Goal: Task Accomplishment & Management: Use online tool/utility

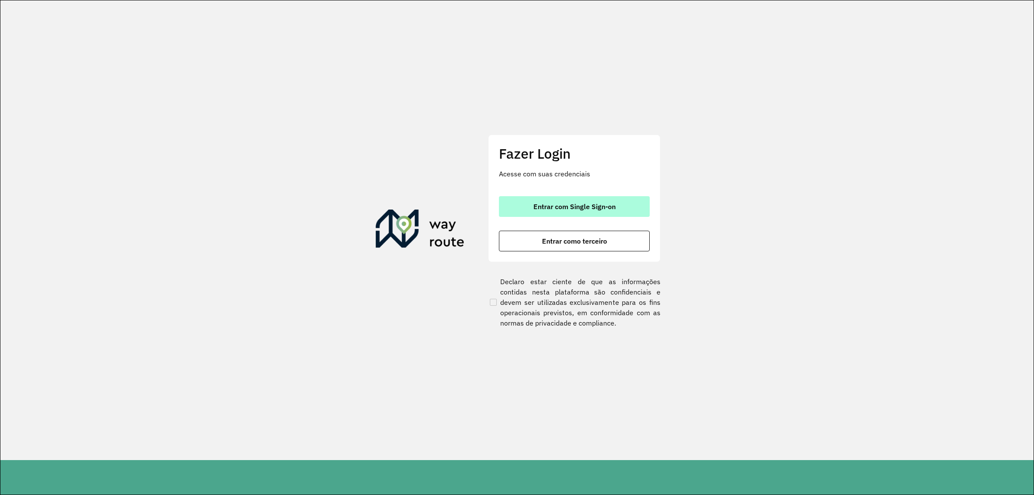
click at [602, 199] on button "Entrar com Single Sign-on" at bounding box center [574, 206] width 151 height 21
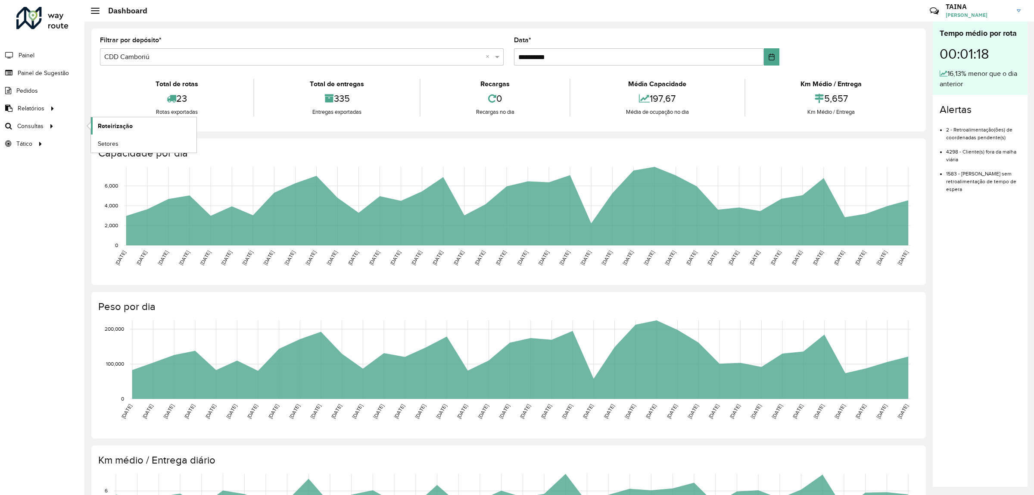
click at [96, 123] on link "Roteirização" at bounding box center [144, 125] width 106 height 17
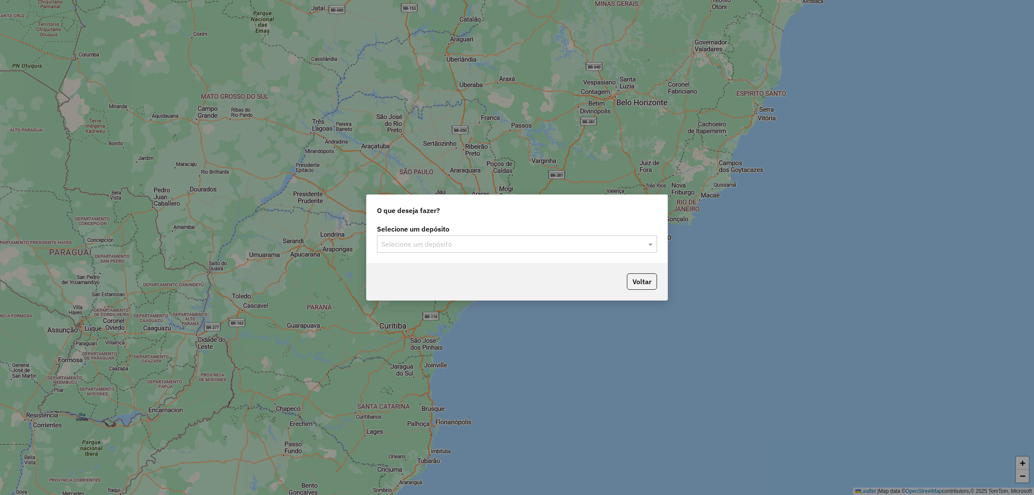
click at [536, 236] on div "Selecione um depósito" at bounding box center [517, 243] width 280 height 17
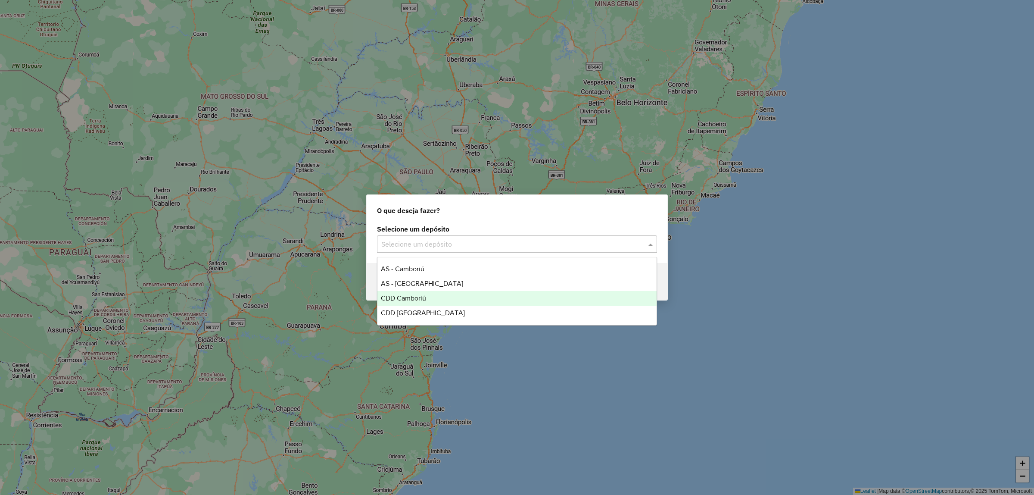
click at [414, 296] on span "CDD Camboriú" at bounding box center [403, 297] width 45 height 7
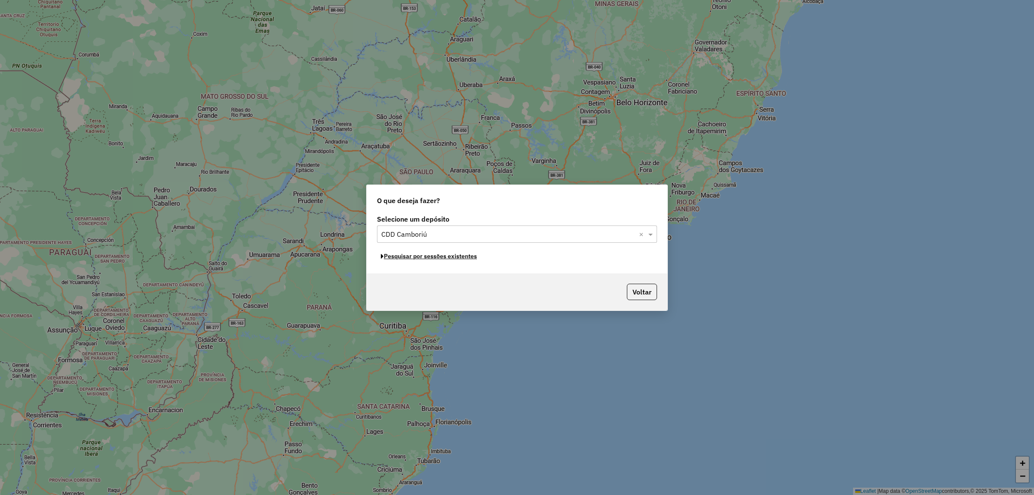
click at [451, 256] on button "Pesquisar por sessões existentes" at bounding box center [429, 256] width 104 height 13
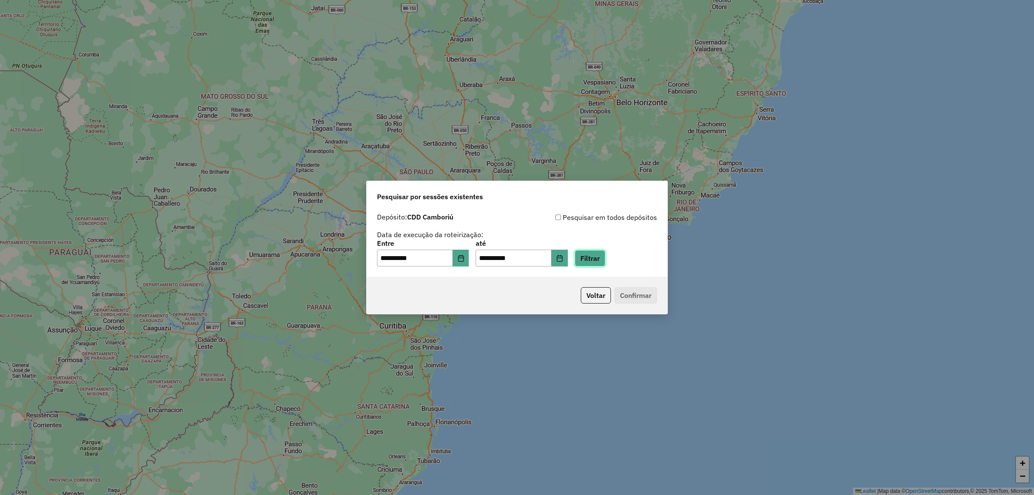
drag, startPoint x: 595, startPoint y: 256, endPoint x: 596, endPoint y: 247, distance: 9.5
click at [595, 256] on button "Filtrar" at bounding box center [590, 258] width 31 height 16
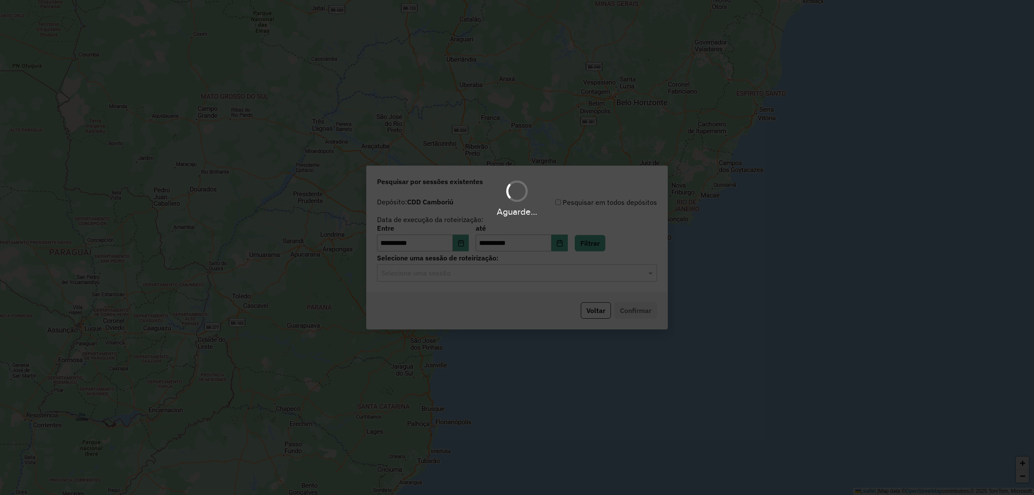
click at [547, 271] on hb-app "**********" at bounding box center [517, 247] width 1034 height 495
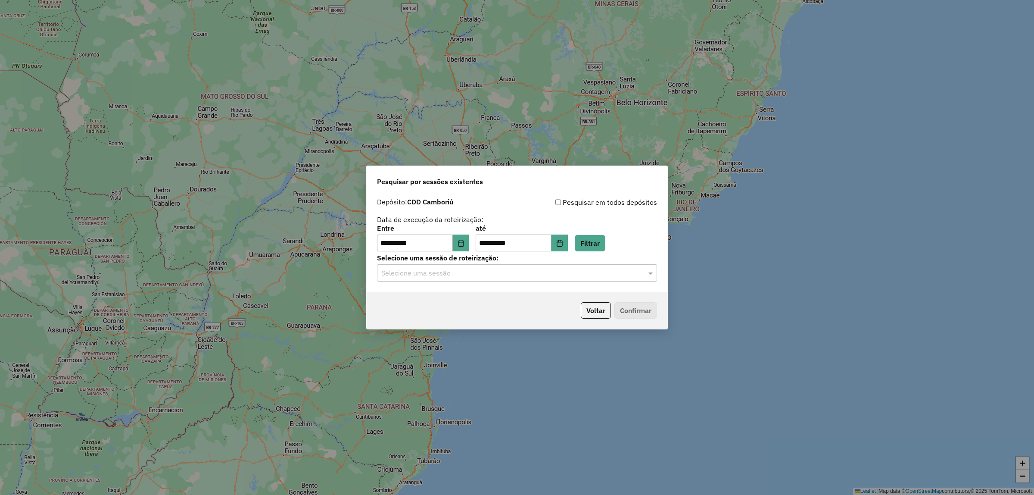
click at [547, 271] on input "text" at bounding box center [508, 273] width 254 height 10
click at [536, 294] on div "1229326 - 13/08/2025 21:00" at bounding box center [517, 298] width 279 height 15
click at [624, 305] on button "Confirmar" at bounding box center [636, 310] width 43 height 16
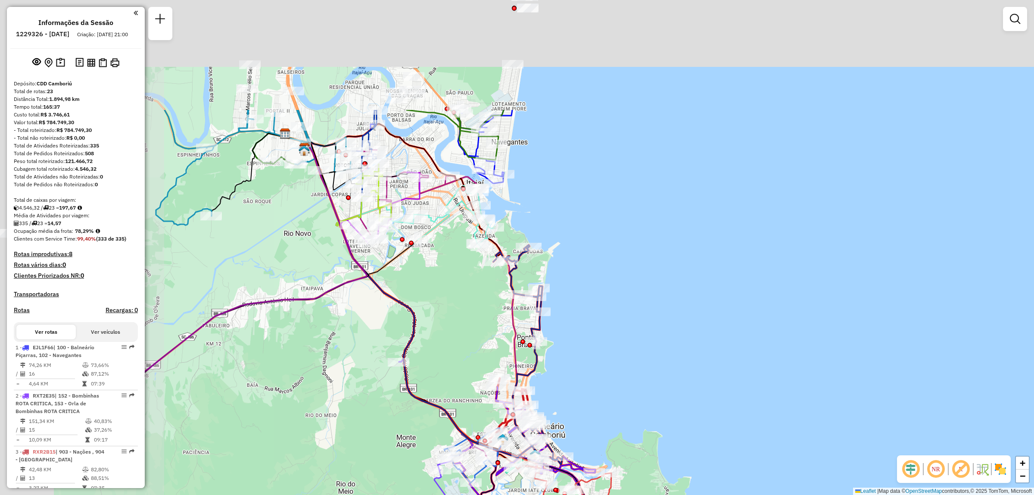
drag, startPoint x: 490, startPoint y: 227, endPoint x: 658, endPoint y: 387, distance: 232.0
click at [658, 387] on div "Janela de atendimento Grade de atendimento Capacidade Transportadoras Veículos …" at bounding box center [517, 247] width 1034 height 495
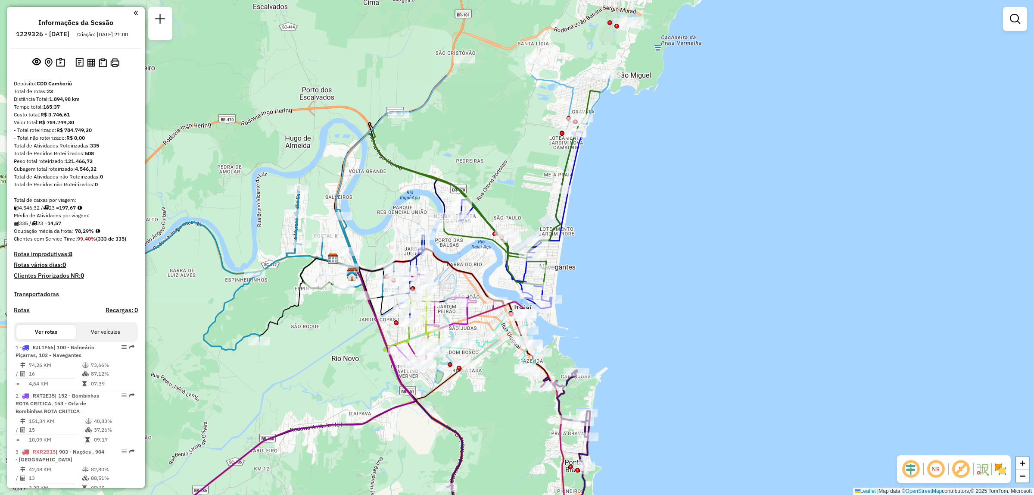
drag, startPoint x: 503, startPoint y: 212, endPoint x: 550, endPoint y: 337, distance: 133.8
click at [550, 337] on div "Janela de atendimento Grade de atendimento Capacidade Transportadoras Veículos …" at bounding box center [517, 247] width 1034 height 495
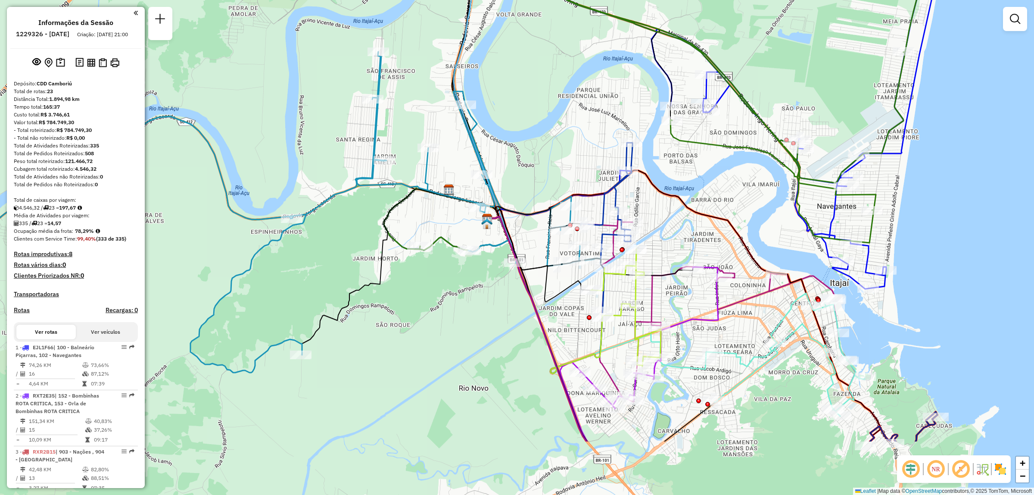
drag, startPoint x: 337, startPoint y: 386, endPoint x: 403, endPoint y: 298, distance: 110.0
click at [403, 298] on div "Janela de atendimento Grade de atendimento Capacidade Transportadoras Veículos …" at bounding box center [517, 247] width 1034 height 495
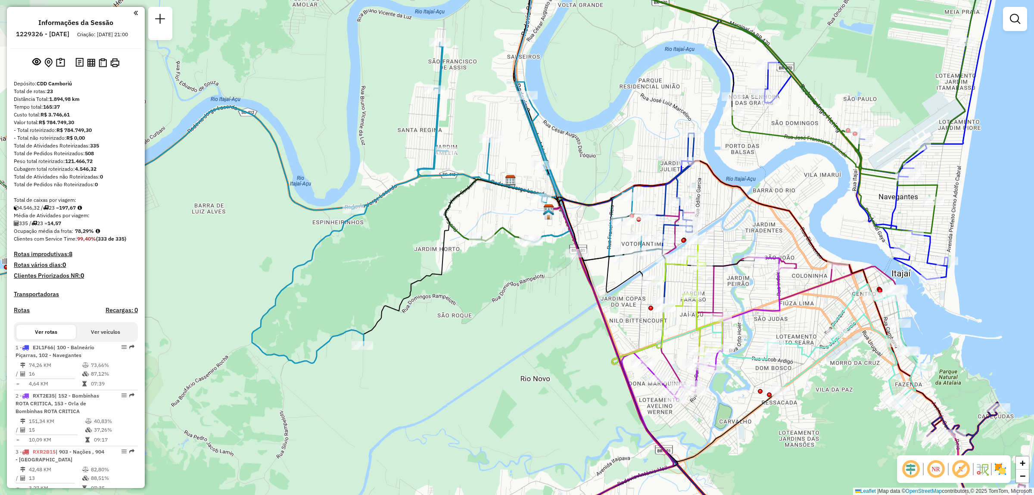
drag, startPoint x: 410, startPoint y: 337, endPoint x: 472, endPoint y: 328, distance: 62.4
click at [472, 328] on div "Janela de atendimento Grade de atendimento Capacidade Transportadoras Veículos …" at bounding box center [517, 247] width 1034 height 495
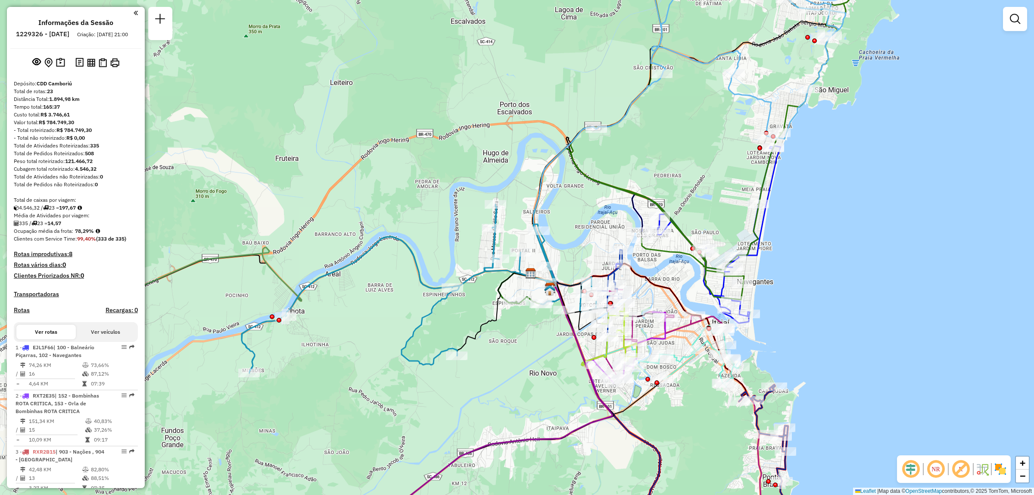
drag, startPoint x: 340, startPoint y: 296, endPoint x: 473, endPoint y: 322, distance: 136.2
click at [473, 322] on div "Janela de atendimento Grade de atendimento Capacidade Transportadoras Veículos …" at bounding box center [517, 247] width 1034 height 495
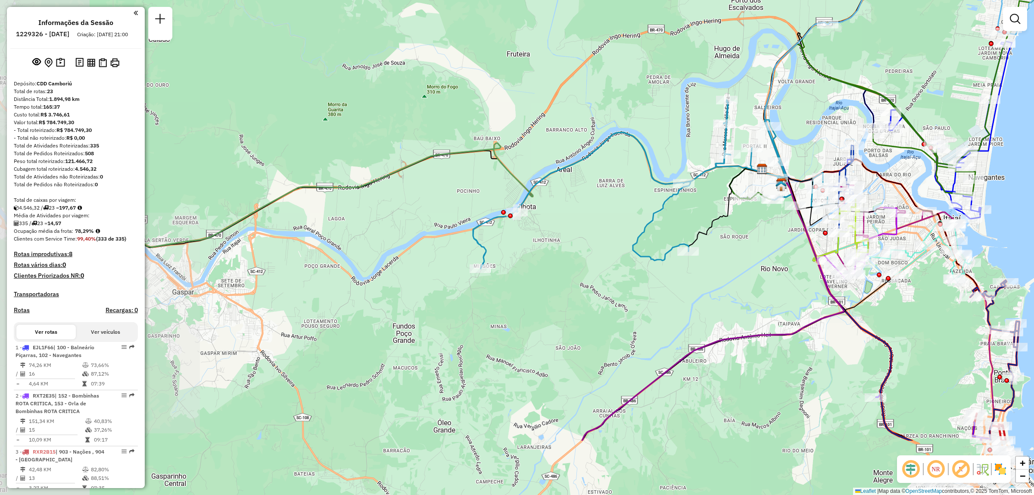
drag, startPoint x: 248, startPoint y: 393, endPoint x: 480, endPoint y: 289, distance: 253.9
click at [480, 289] on div "Janela de atendimento Grade de atendimento Capacidade Transportadoras Veículos …" at bounding box center [517, 247] width 1034 height 495
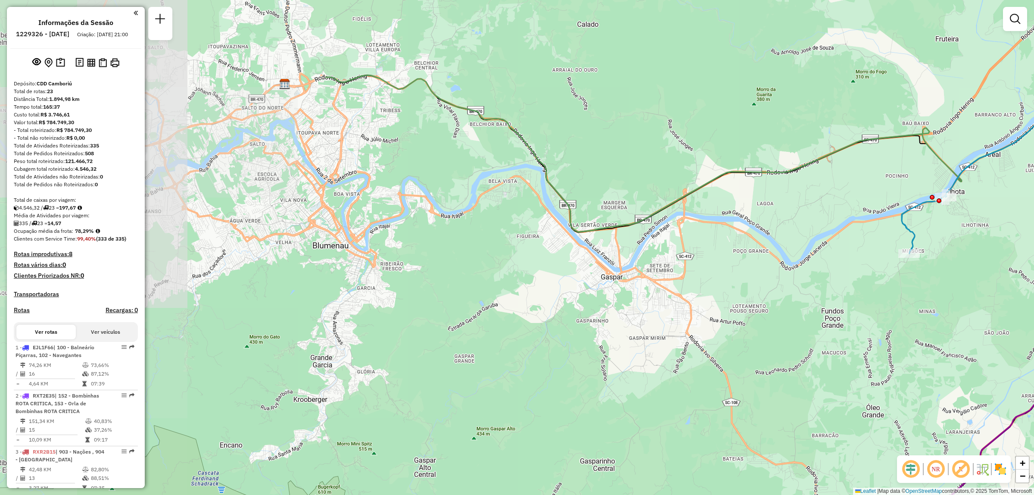
drag, startPoint x: 290, startPoint y: 298, endPoint x: 719, endPoint y: 283, distance: 429.1
click at [719, 283] on div "Janela de atendimento Grade de atendimento Capacidade Transportadoras Veículos …" at bounding box center [517, 247] width 1034 height 495
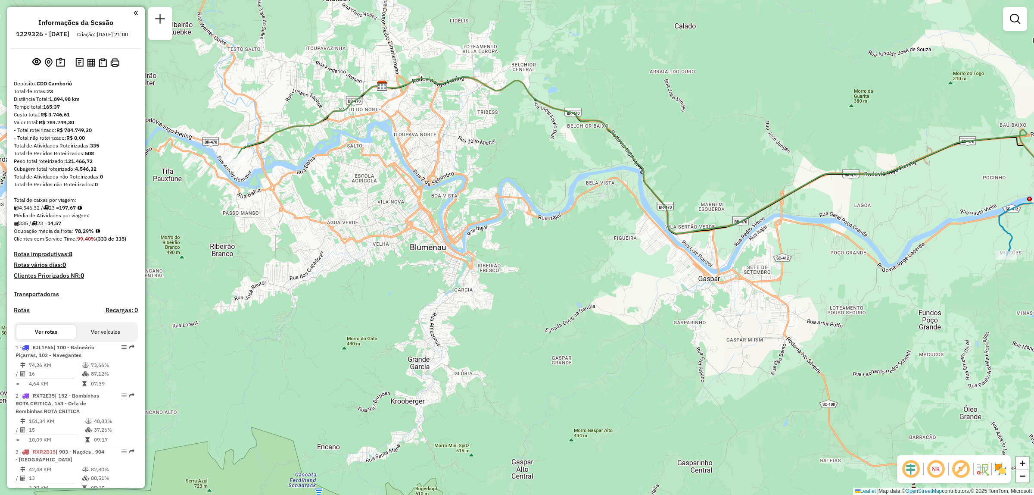
drag, startPoint x: 393, startPoint y: 250, endPoint x: 491, endPoint y: 252, distance: 97.4
click at [491, 252] on div "Janela de atendimento Grade de atendimento Capacidade Transportadoras Veículos …" at bounding box center [517, 247] width 1034 height 495
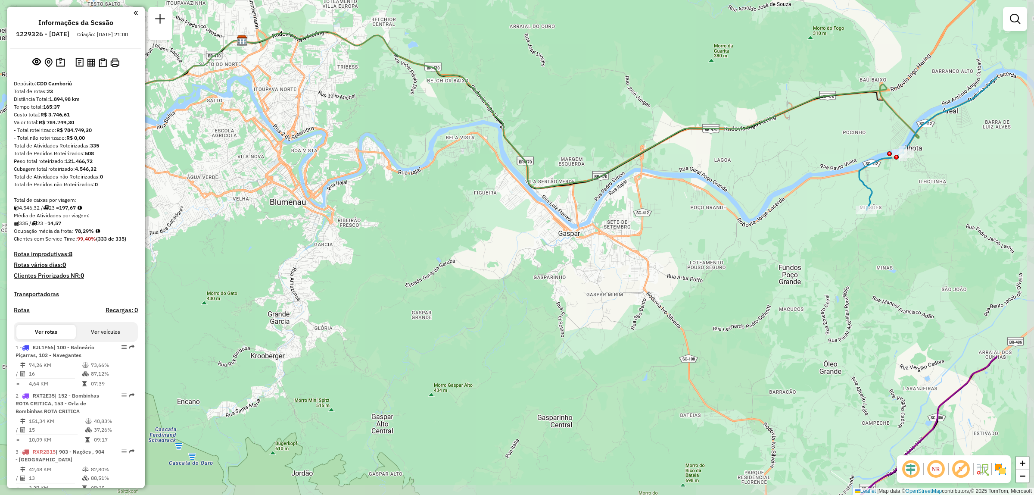
drag, startPoint x: 659, startPoint y: 343, endPoint x: 519, endPoint y: 298, distance: 147.2
click at [519, 298] on div "Janela de atendimento Grade de atendimento Capacidade Transportadoras Veículos …" at bounding box center [517, 247] width 1034 height 495
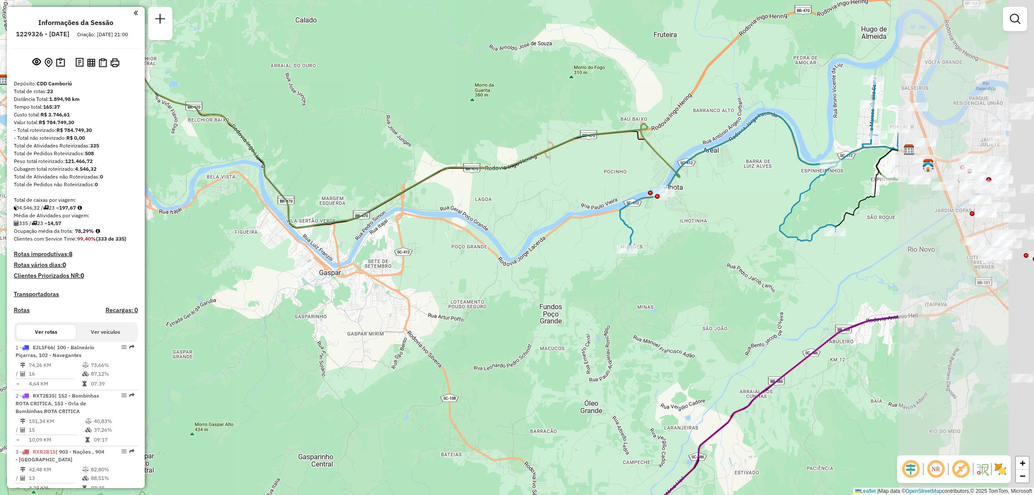
drag, startPoint x: 891, startPoint y: 300, endPoint x: 652, endPoint y: 339, distance: 242.4
click at [652, 339] on div "Janela de atendimento Grade de atendimento Capacidade Transportadoras Veículos …" at bounding box center [517, 247] width 1034 height 495
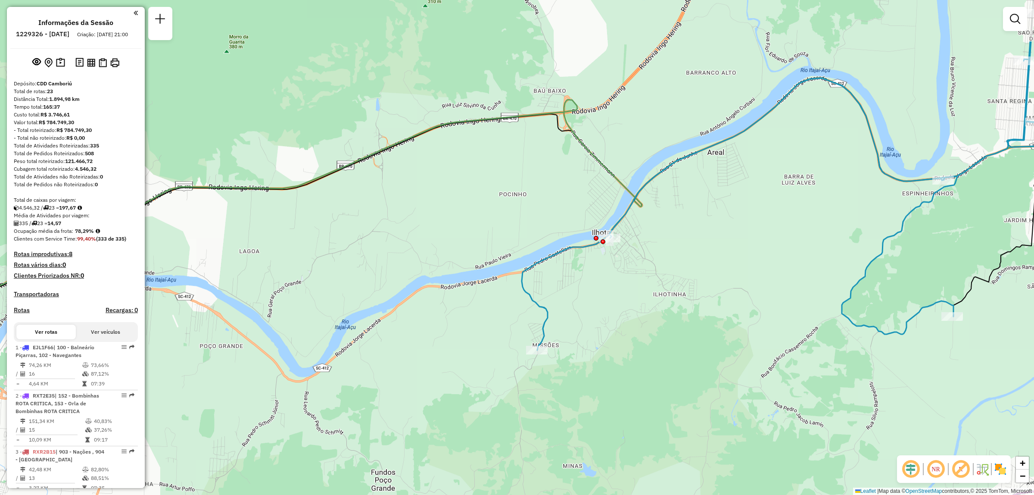
drag, startPoint x: 675, startPoint y: 183, endPoint x: 625, endPoint y: 274, distance: 103.8
click at [625, 274] on div "Janela de atendimento Grade de atendimento Capacidade Transportadoras Veículos …" at bounding box center [517, 247] width 1034 height 495
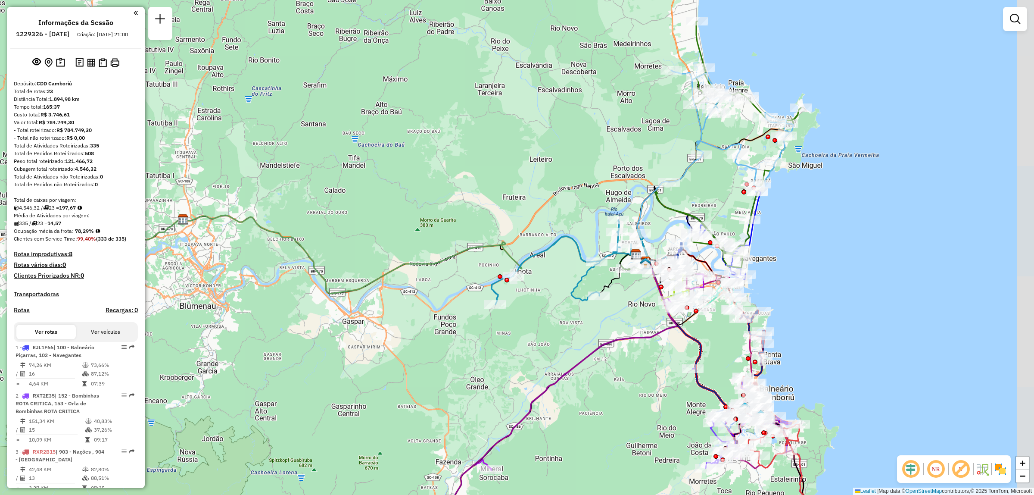
drag, startPoint x: 554, startPoint y: 311, endPoint x: 531, endPoint y: 312, distance: 22.9
click at [531, 312] on div "Janela de atendimento Grade de atendimento Capacidade Transportadoras Veículos …" at bounding box center [517, 247] width 1034 height 495
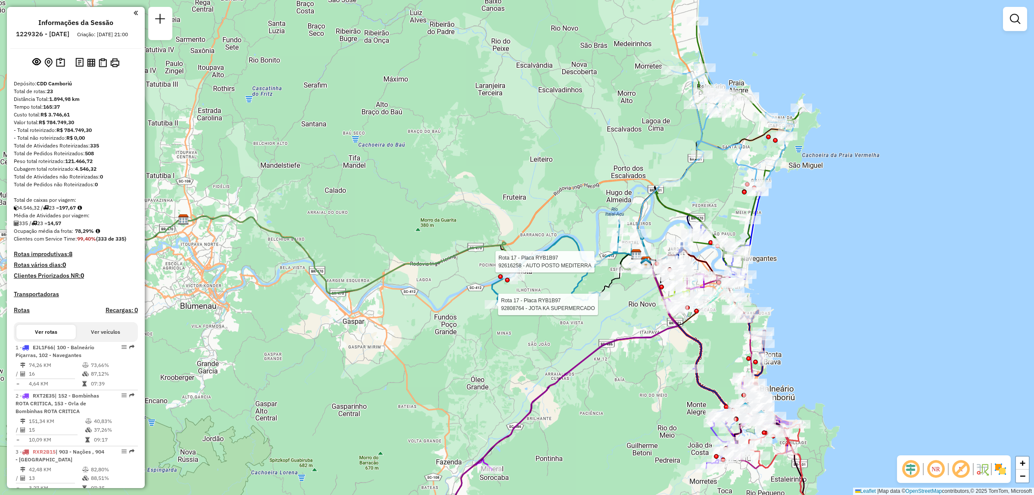
select select "**********"
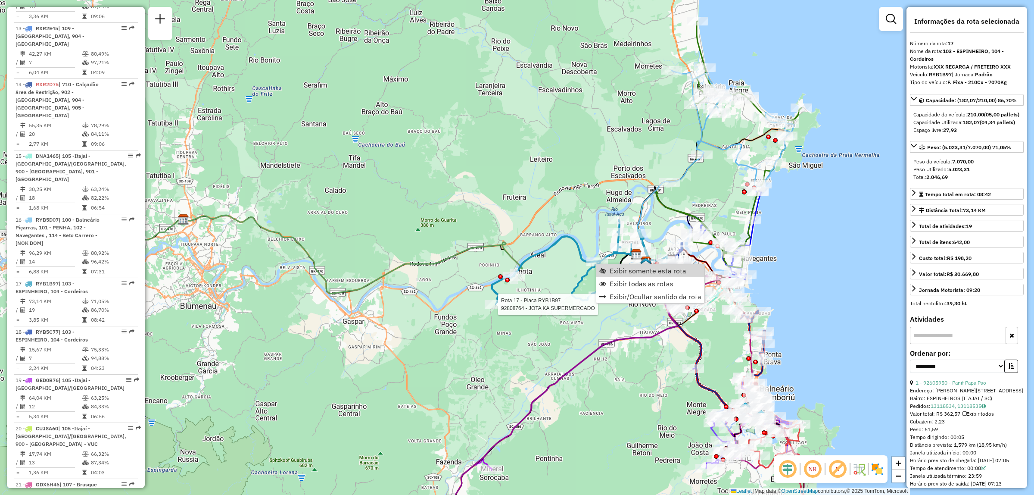
scroll to position [1111, 0]
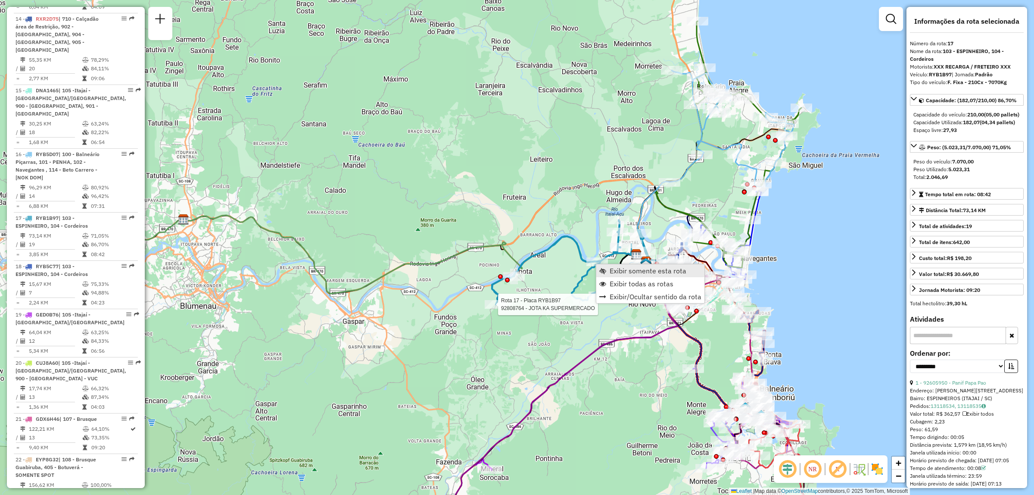
click at [626, 270] on span "Exibir somente esta rota" at bounding box center [648, 270] width 77 height 7
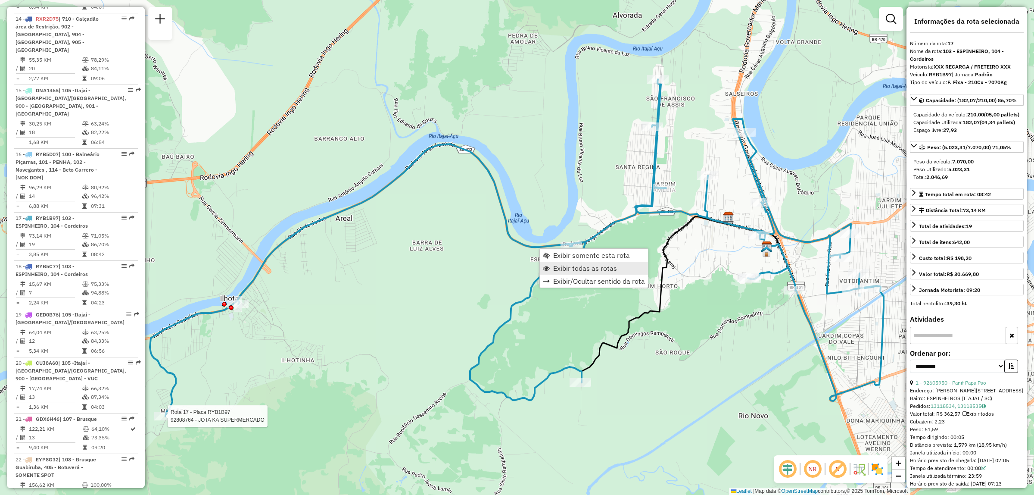
click at [554, 270] on span "Exibir todas as rotas" at bounding box center [585, 268] width 64 height 7
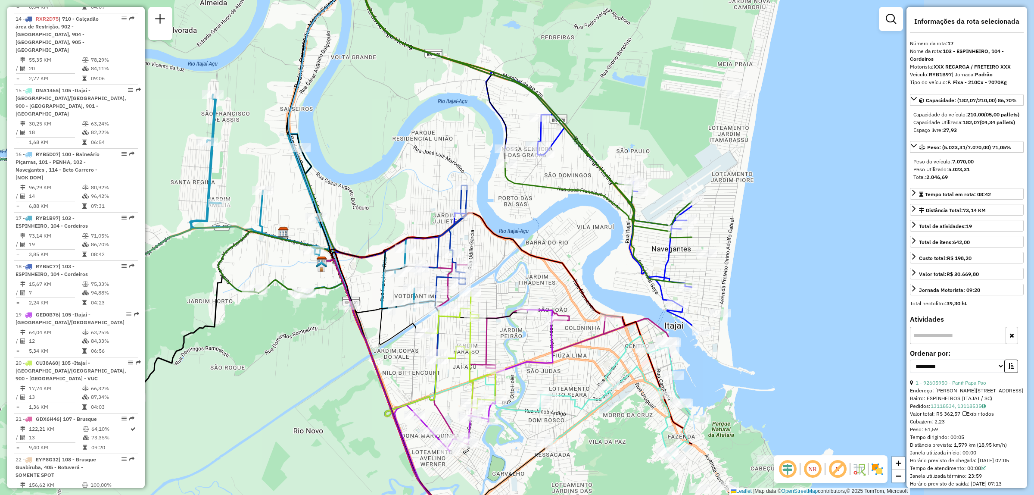
drag, startPoint x: 774, startPoint y: 305, endPoint x: 329, endPoint y: 320, distance: 445.5
click at [329, 320] on div "Rota 17 - Placa RYB1B97 92808764 - JOTA KA SUPERMERCADO Janela de atendimento G…" at bounding box center [517, 247] width 1034 height 495
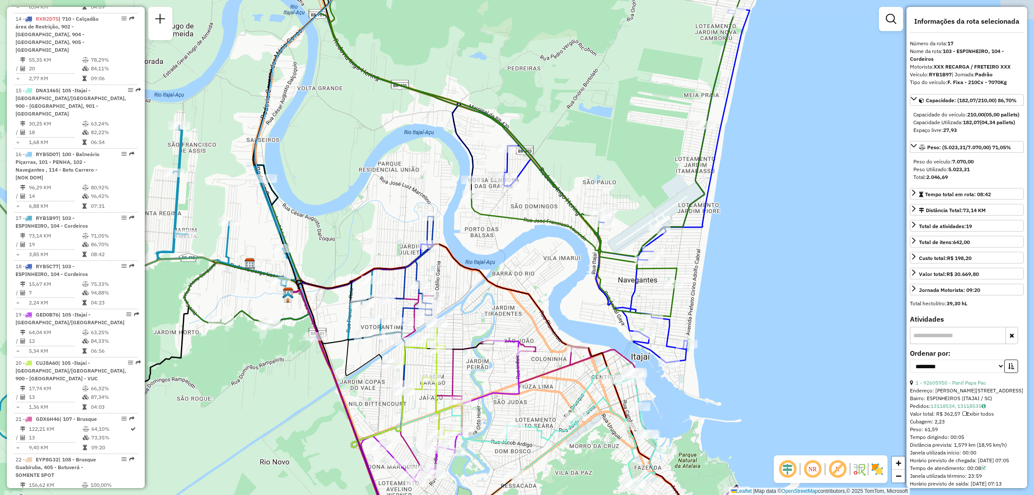
drag, startPoint x: 593, startPoint y: 384, endPoint x: 559, endPoint y: 415, distance: 45.8
click at [559, 415] on div "Rota 17 - Placa RYB1B97 92808764 - JOTA KA SUPERMERCADO Janela de atendimento G…" at bounding box center [517, 247] width 1034 height 495
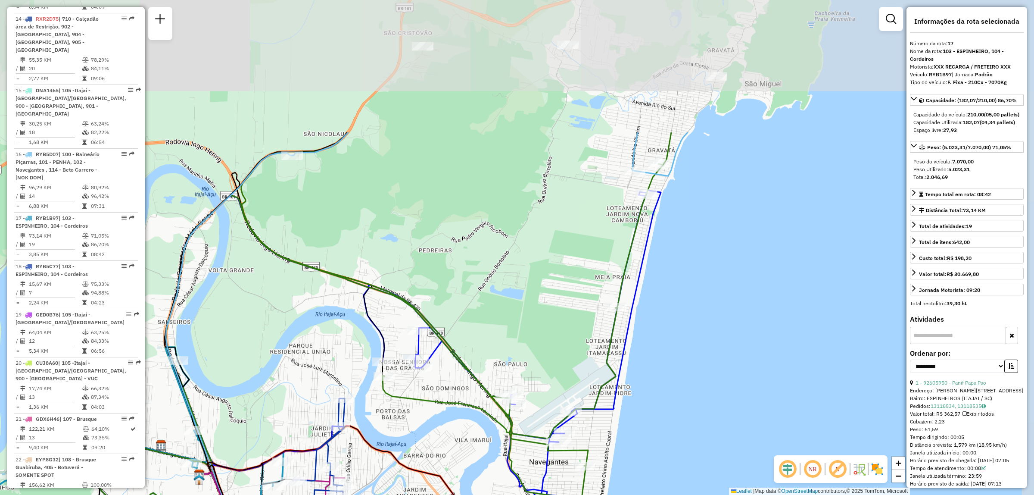
drag, startPoint x: 615, startPoint y: 148, endPoint x: 526, endPoint y: 330, distance: 202.4
click at [526, 330] on div "Rota 17 - Placa RYB1B97 92808764 - JOTA KA SUPERMERCADO Rota 15 - Placa DNA1465…" at bounding box center [517, 247] width 1034 height 495
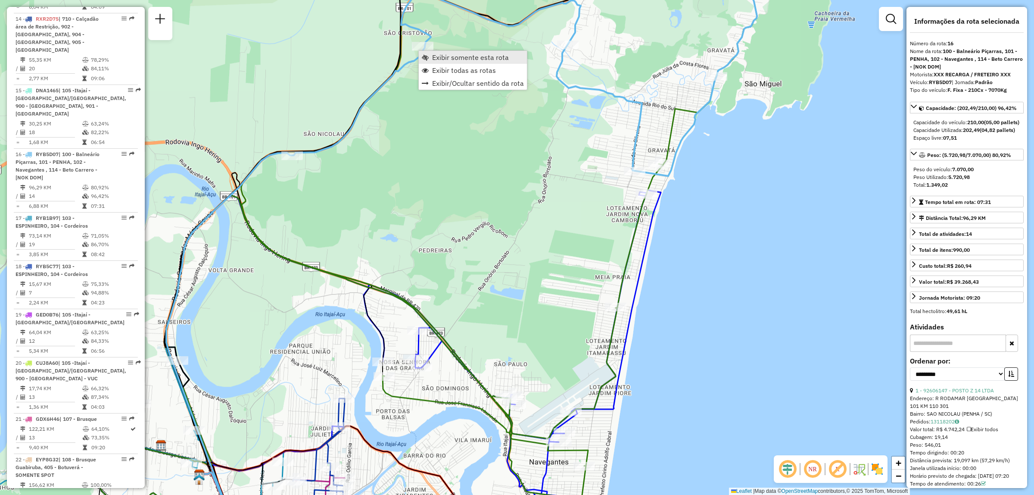
click at [425, 57] on span "Exibir somente esta rota" at bounding box center [425, 57] width 7 height 7
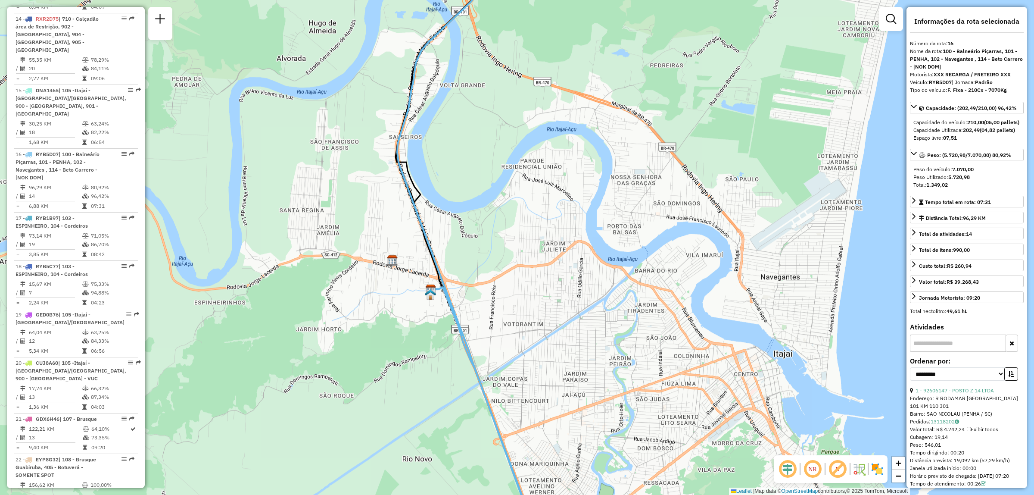
drag, startPoint x: 458, startPoint y: 364, endPoint x: 453, endPoint y: 362, distance: 5.6
click at [453, 362] on div "Janela de atendimento Grade de atendimento Capacidade Transportadoras Veículos …" at bounding box center [517, 247] width 1034 height 495
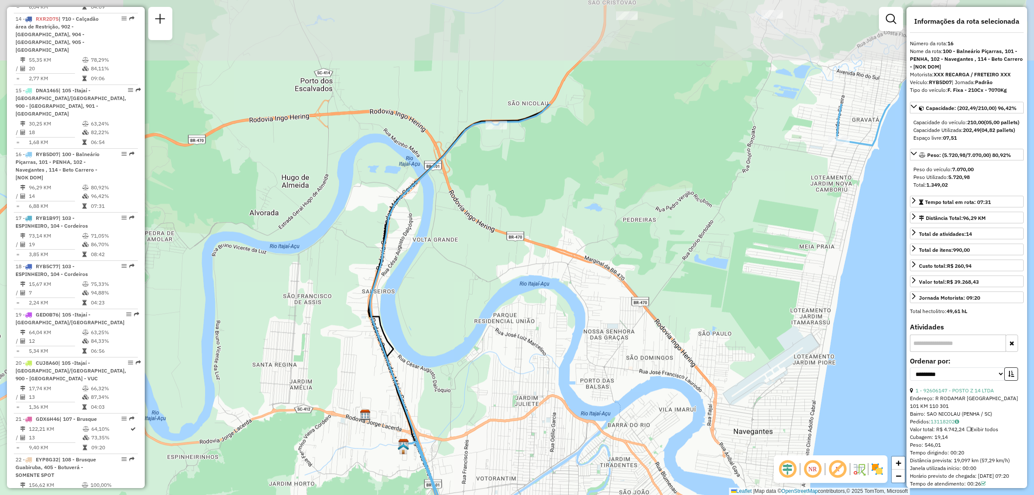
drag, startPoint x: 516, startPoint y: 177, endPoint x: 488, endPoint y: 331, distance: 156.0
click at [488, 331] on div "Janela de atendimento Grade de atendimento Capacidade Transportadoras Veículos …" at bounding box center [517, 247] width 1034 height 495
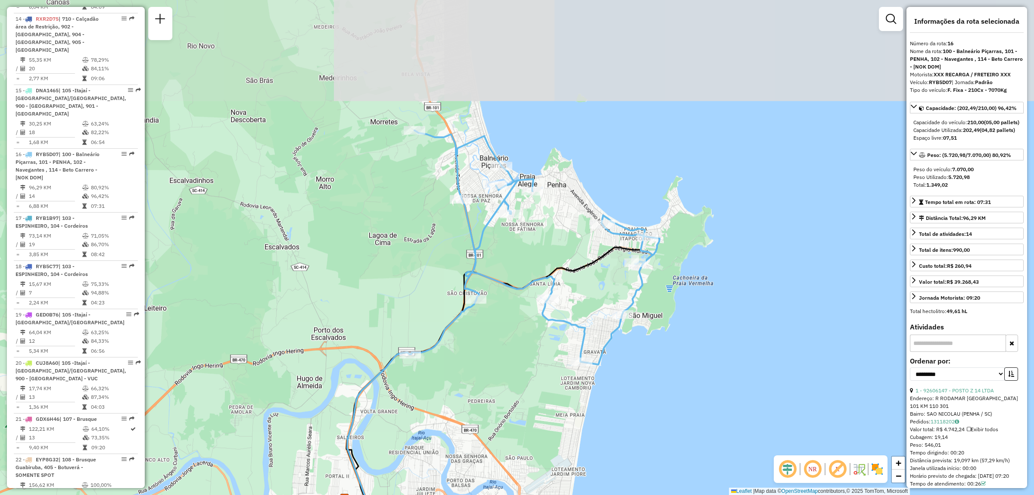
drag, startPoint x: 460, startPoint y: 287, endPoint x: 438, endPoint y: 402, distance: 117.2
click at [438, 402] on div "Janela de atendimento Grade de atendimento Capacidade Transportadoras Veículos …" at bounding box center [517, 247] width 1034 height 495
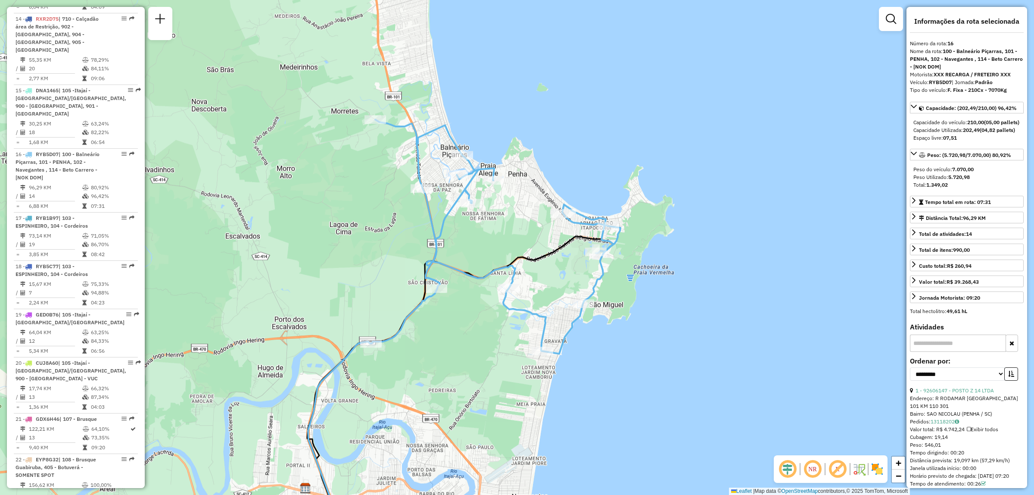
drag, startPoint x: 503, startPoint y: 301, endPoint x: 464, endPoint y: 290, distance: 40.8
click at [464, 290] on div "Janela de atendimento Grade de atendimento Capacidade Transportadoras Veículos …" at bounding box center [517, 247] width 1034 height 495
click at [525, 259] on icon at bounding box center [460, 369] width 306 height 266
click at [529, 258] on icon at bounding box center [460, 369] width 306 height 266
click at [537, 281] on link "Exibir todas as rotas" at bounding box center [580, 280] width 108 height 13
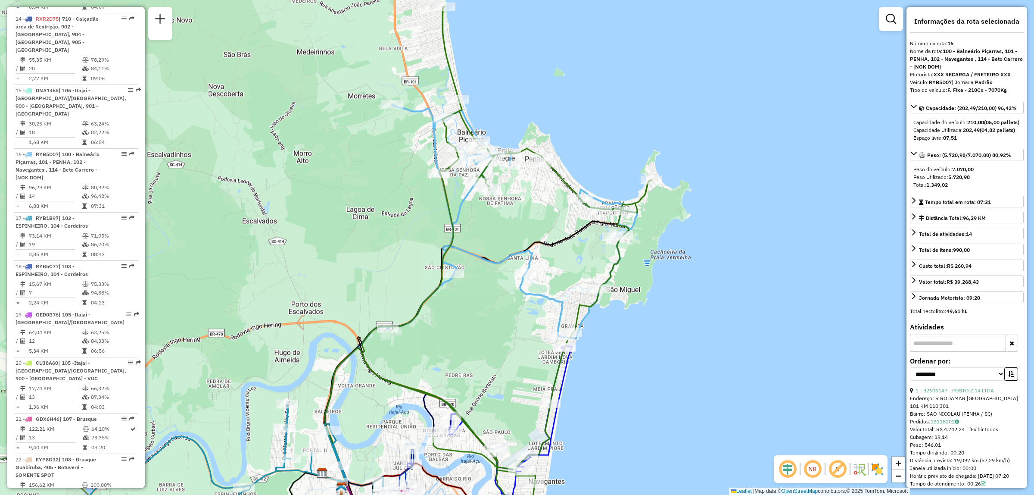
drag, startPoint x: 477, startPoint y: 399, endPoint x: 494, endPoint y: 384, distance: 22.6
click at [494, 384] on div "Janela de atendimento Grade de atendimento Capacidade Transportadoras Veículos …" at bounding box center [517, 247] width 1034 height 495
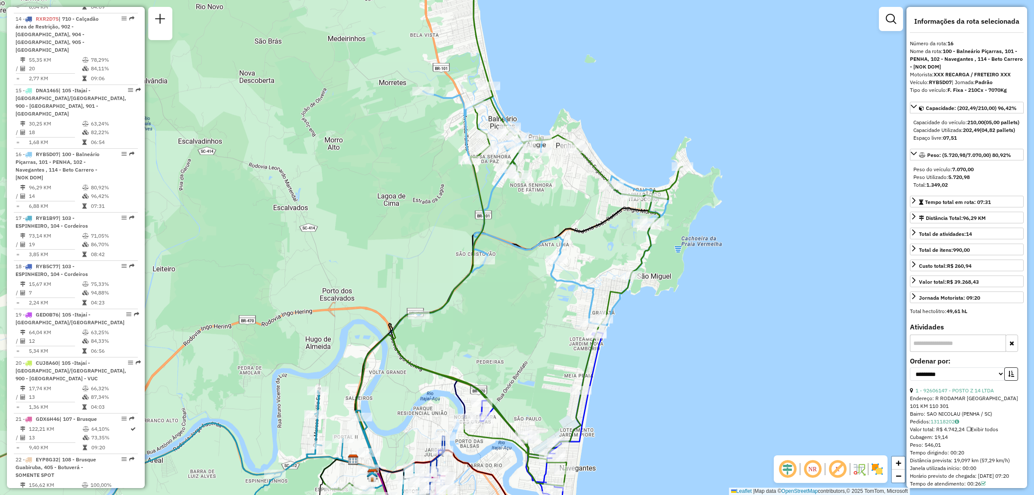
drag, startPoint x: 421, startPoint y: 346, endPoint x: 455, endPoint y: 331, distance: 37.1
click at [455, 331] on div "Janela de atendimento Grade de atendimento Capacidade Transportadoras Veículos …" at bounding box center [517, 247] width 1034 height 495
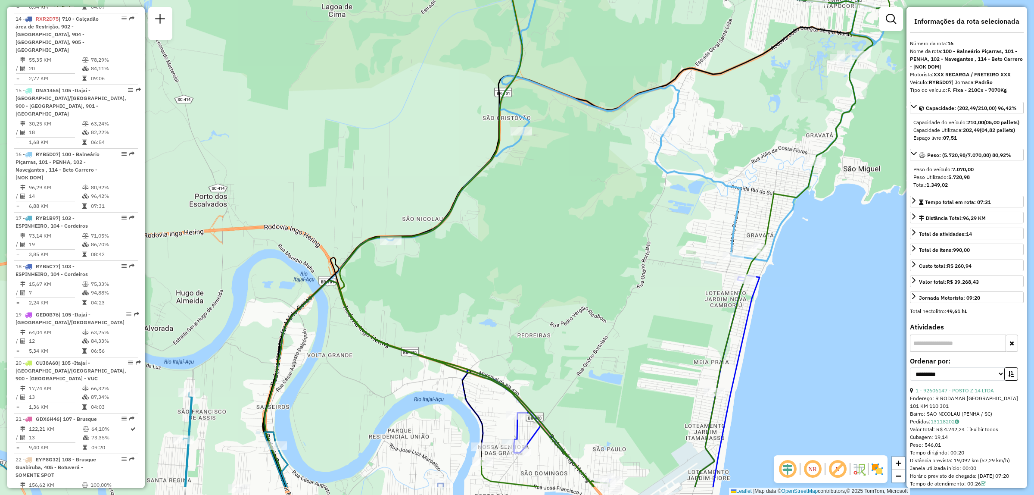
drag, startPoint x: 489, startPoint y: 338, endPoint x: 483, endPoint y: 279, distance: 59.4
click at [483, 279] on div "Janela de atendimento Grade de atendimento Capacidade Transportadoras Veículos …" at bounding box center [517, 247] width 1034 height 495
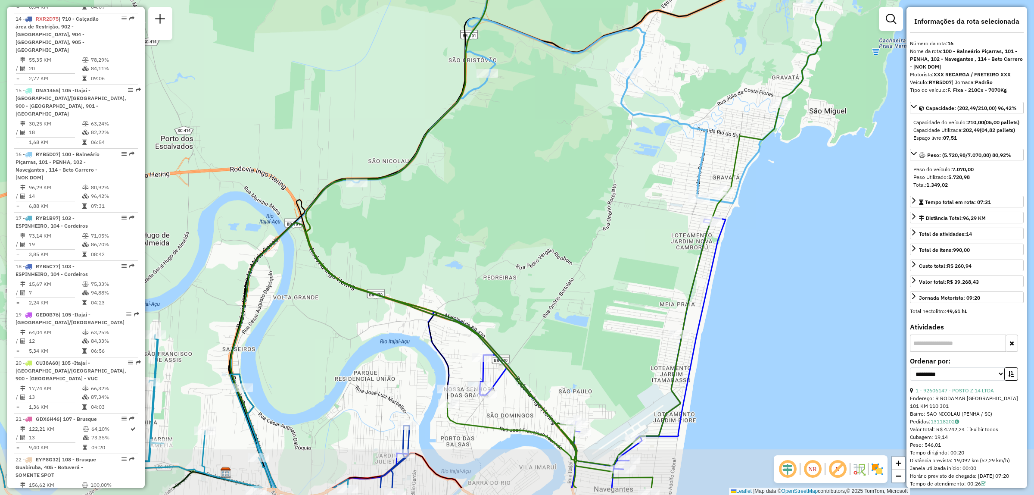
drag, startPoint x: 518, startPoint y: 340, endPoint x: 484, endPoint y: 283, distance: 66.3
click at [484, 283] on div "Janela de atendimento Grade de atendimento Capacidade Transportadoras Veículos …" at bounding box center [517, 247] width 1034 height 495
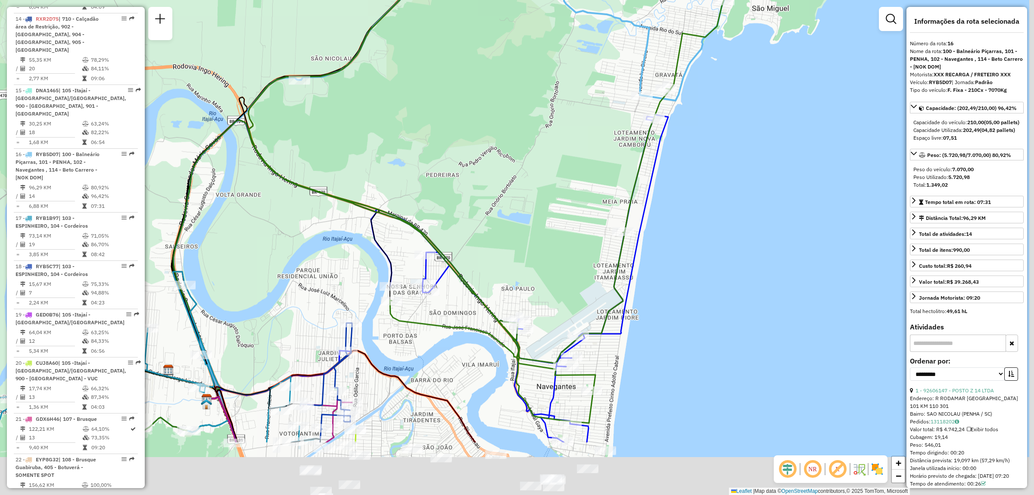
drag, startPoint x: 494, startPoint y: 308, endPoint x: 443, endPoint y: 195, distance: 123.7
click at [443, 195] on div "Janela de atendimento Grade de atendimento Capacidade Transportadoras Veículos …" at bounding box center [517, 247] width 1034 height 495
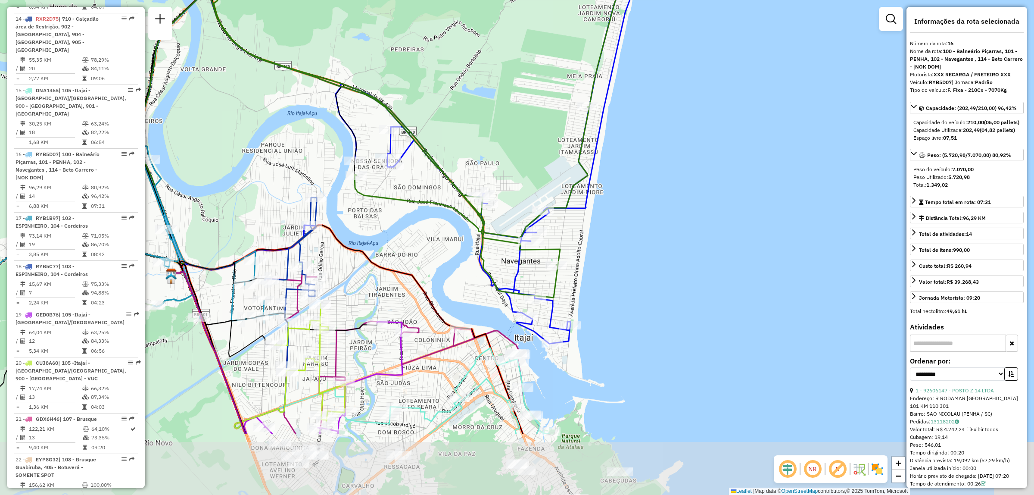
drag, startPoint x: 444, startPoint y: 368, endPoint x: 414, endPoint y: 256, distance: 116.1
click at [414, 256] on div "Janela de atendimento Grade de atendimento Capacidade Transportadoras Veículos …" at bounding box center [517, 247] width 1034 height 495
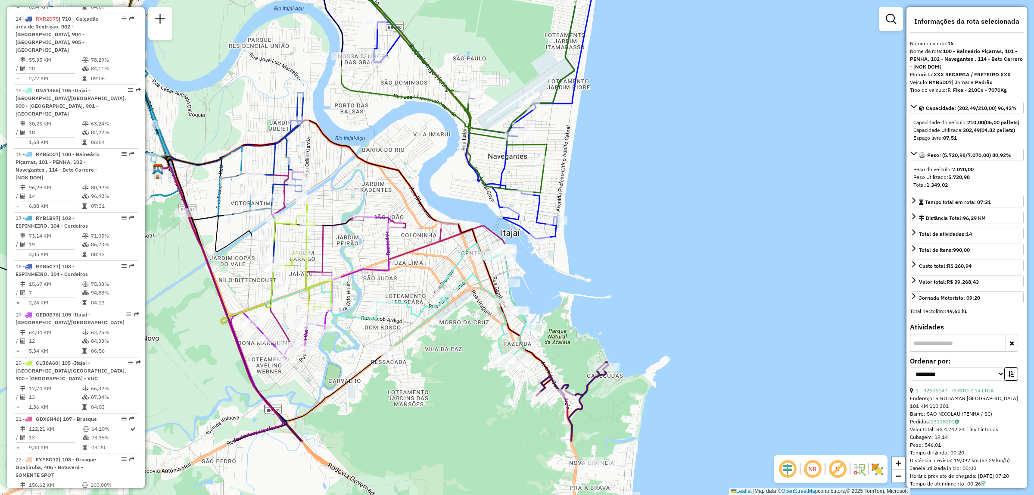
drag, startPoint x: 430, startPoint y: 409, endPoint x: 416, endPoint y: 306, distance: 104.3
click at [416, 306] on icon at bounding box center [456, 304] width 159 height 123
click at [383, 170] on icon at bounding box center [355, 257] width 394 height 275
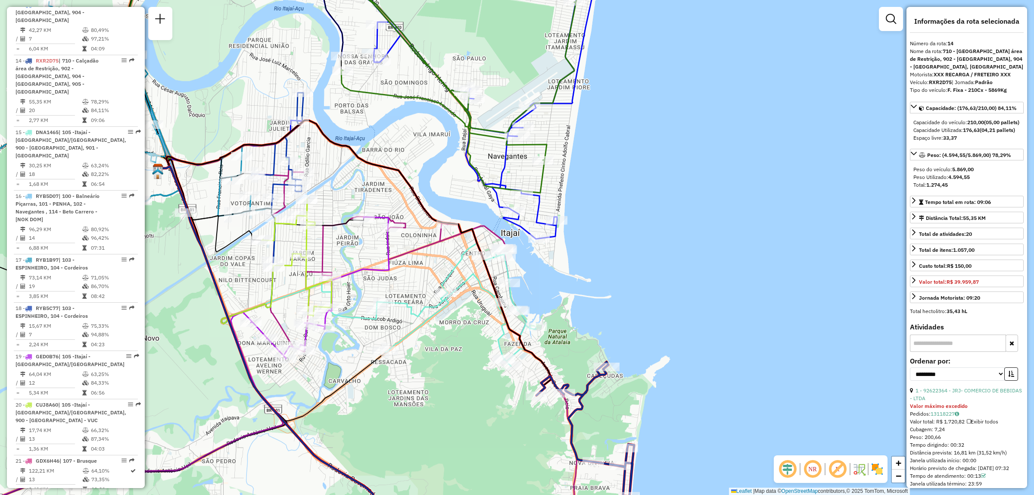
scroll to position [1048, 0]
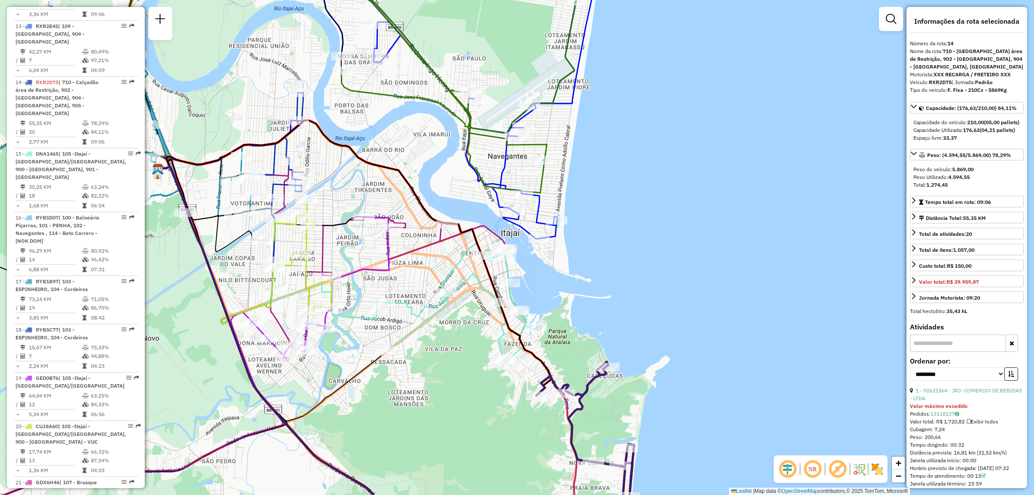
click at [384, 170] on icon at bounding box center [355, 257] width 394 height 275
click at [394, 169] on icon at bounding box center [355, 257] width 394 height 275
click at [389, 270] on icon at bounding box center [159, 381] width 460 height 328
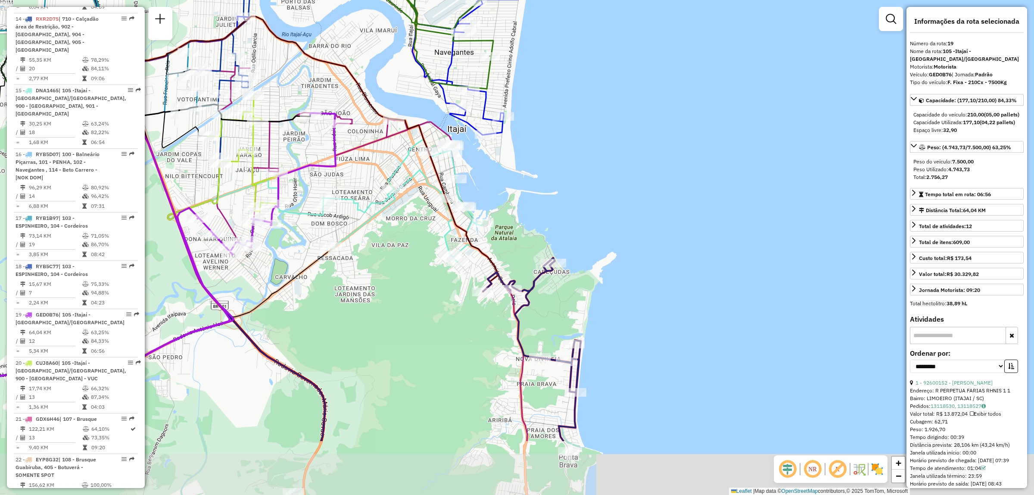
drag, startPoint x: 443, startPoint y: 347, endPoint x: 389, endPoint y: 244, distance: 116.8
click at [389, 244] on div "Janela de atendimento Grade de atendimento Capacidade Transportadoras Veículos …" at bounding box center [517, 247] width 1034 height 495
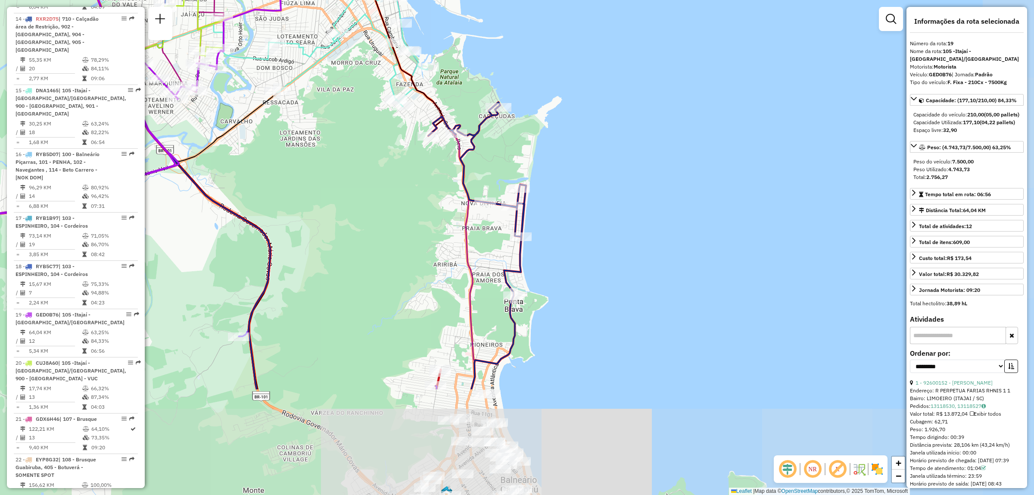
drag, startPoint x: 424, startPoint y: 419, endPoint x: 369, endPoint y: 264, distance: 164.9
click at [369, 264] on div "Janela de atendimento Grade de atendimento Capacidade Transportadoras Veículos …" at bounding box center [517, 247] width 1034 height 495
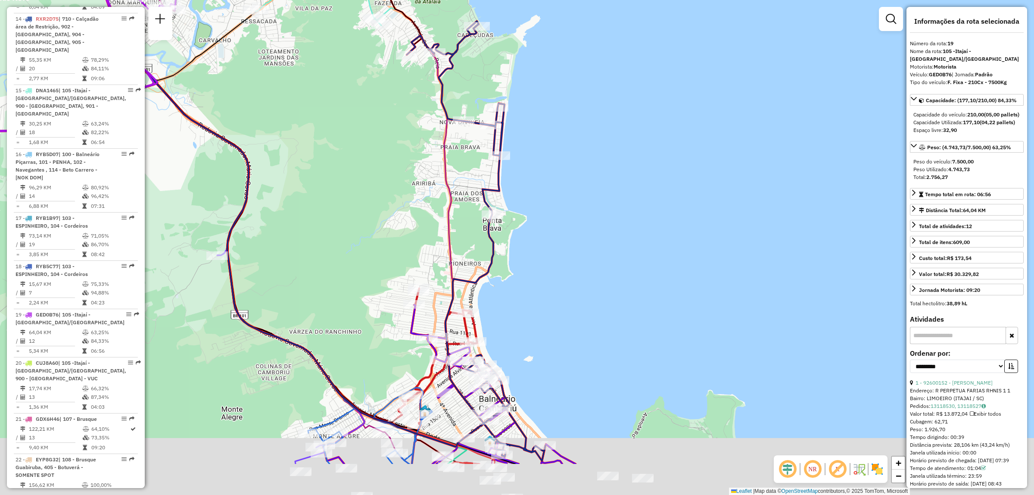
drag, startPoint x: 388, startPoint y: 328, endPoint x: 366, endPoint y: 247, distance: 83.8
click at [366, 247] on div "Janela de atendimento Grade de atendimento Capacidade Transportadoras Veículos …" at bounding box center [517, 247] width 1034 height 495
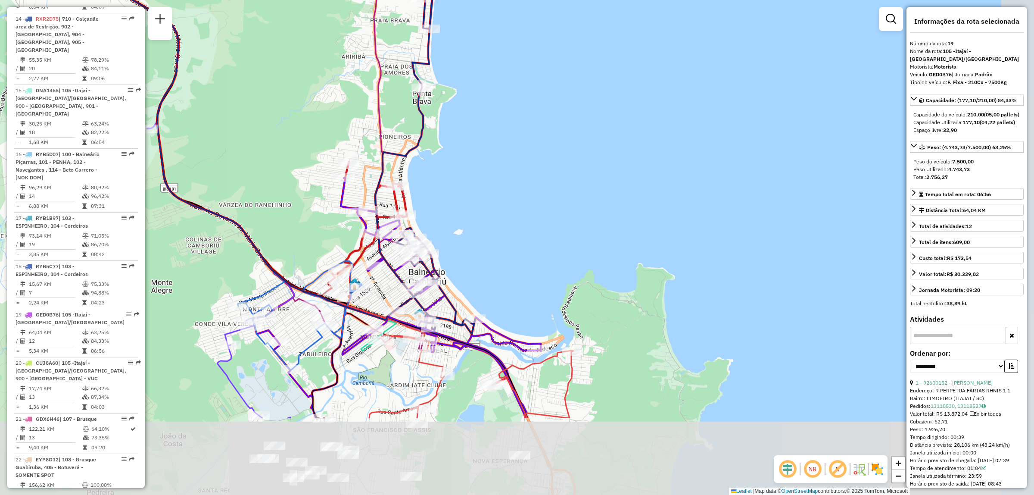
drag, startPoint x: 371, startPoint y: 356, endPoint x: 308, endPoint y: 235, distance: 135.9
click at [308, 235] on div "Janela de atendimento Grade de atendimento Capacidade Transportadoras Veículos …" at bounding box center [517, 247] width 1034 height 495
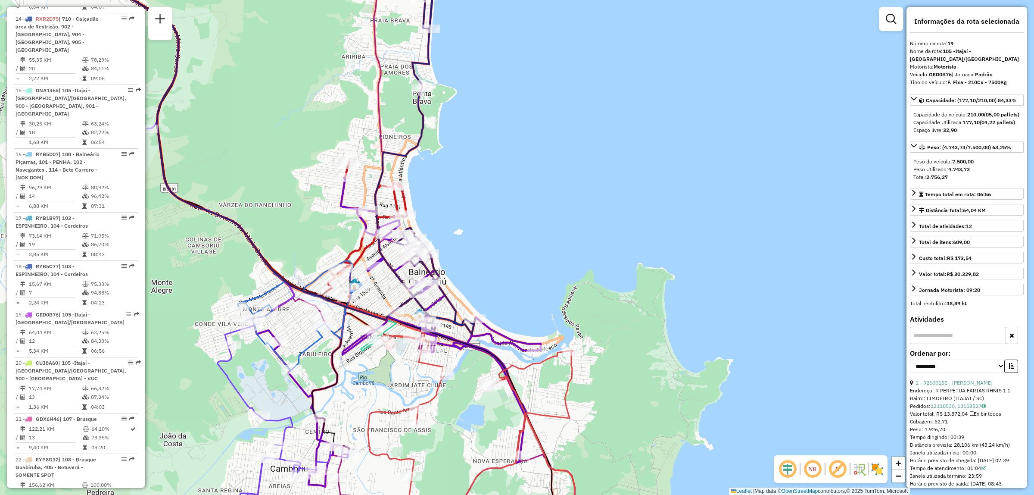
click at [874, 466] on img at bounding box center [878, 469] width 14 height 14
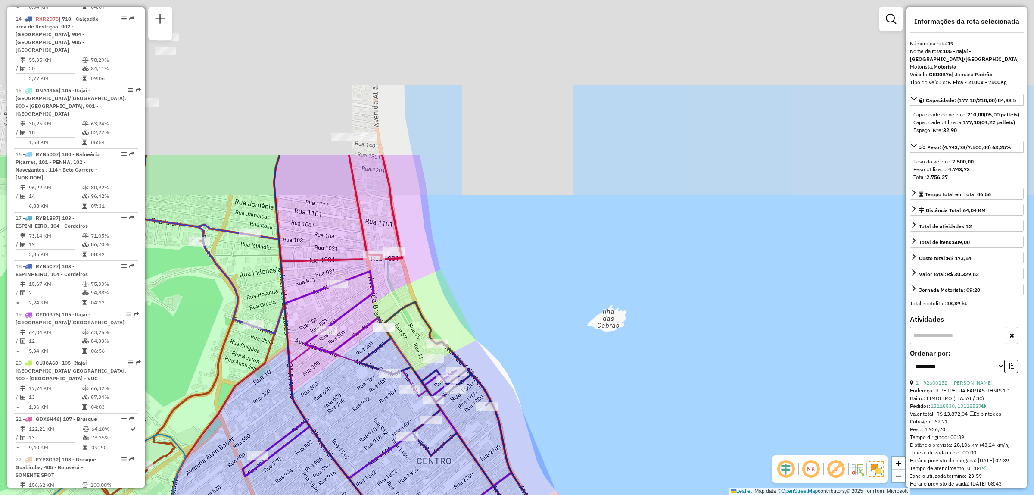
drag, startPoint x: 384, startPoint y: 210, endPoint x: 408, endPoint y: 436, distance: 227.6
click at [408, 436] on div "Janela de atendimento Grade de atendimento Capacidade Transportadoras Veículos …" at bounding box center [517, 247] width 1034 height 495
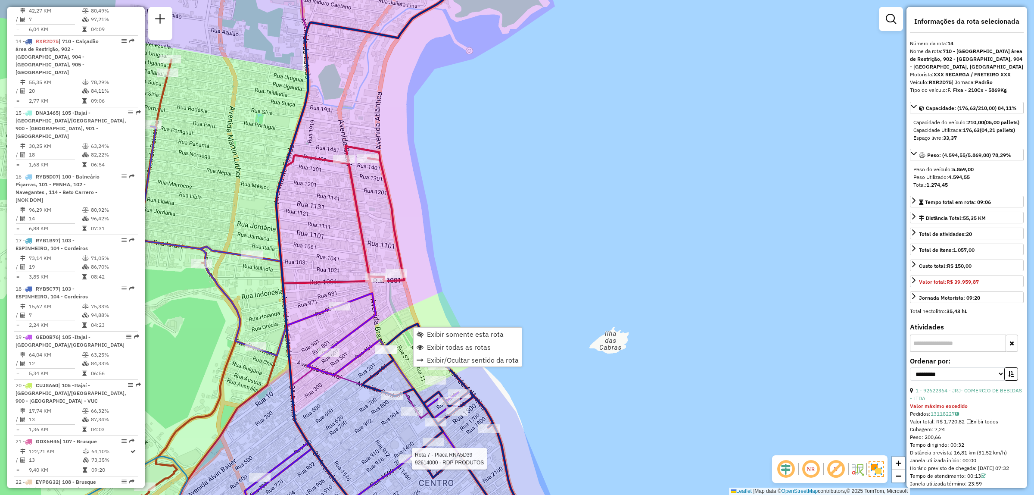
scroll to position [1048, 0]
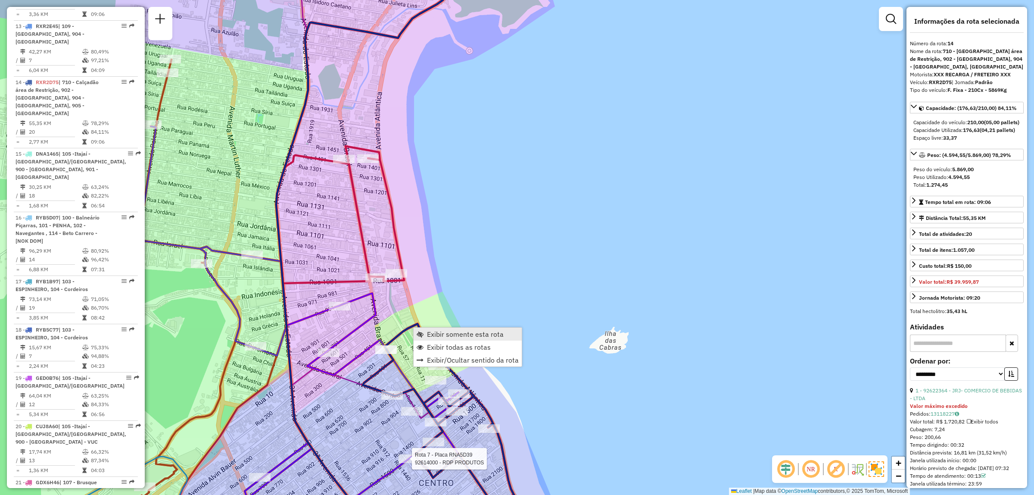
click at [425, 339] on link "Exibir somente esta rota" at bounding box center [468, 334] width 108 height 13
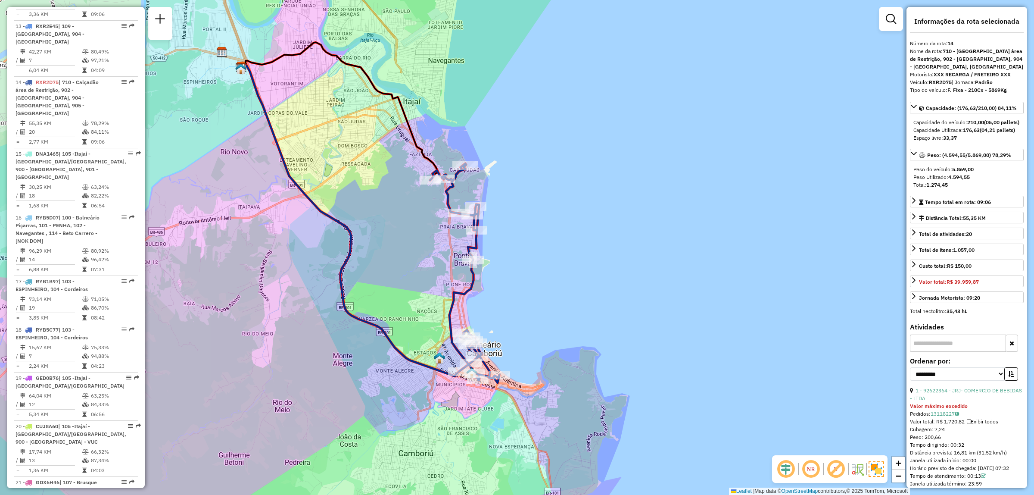
drag, startPoint x: 598, startPoint y: 414, endPoint x: 451, endPoint y: 379, distance: 151.1
click at [451, 376] on icon at bounding box center [350, 221] width 218 height 310
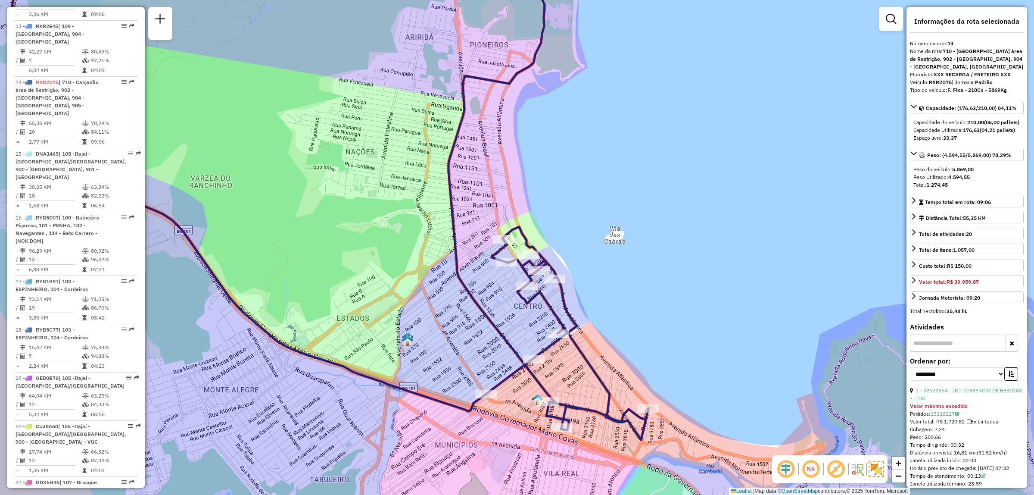
drag, startPoint x: 464, startPoint y: 254, endPoint x: 466, endPoint y: 300, distance: 46.2
click at [466, 300] on div "Janela de atendimento Grade de atendimento Capacidade Transportadoras Veículos …" at bounding box center [517, 247] width 1034 height 495
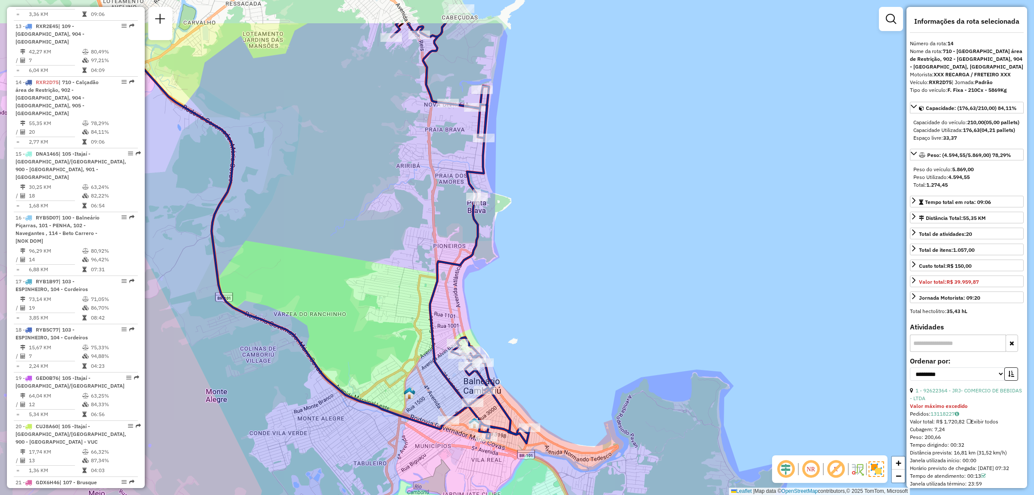
drag, startPoint x: 430, startPoint y: 268, endPoint x: 403, endPoint y: 341, distance: 77.7
click at [403, 341] on div "Janela de atendimento Grade de atendimento Capacidade Transportadoras Veículos …" at bounding box center [517, 247] width 1034 height 495
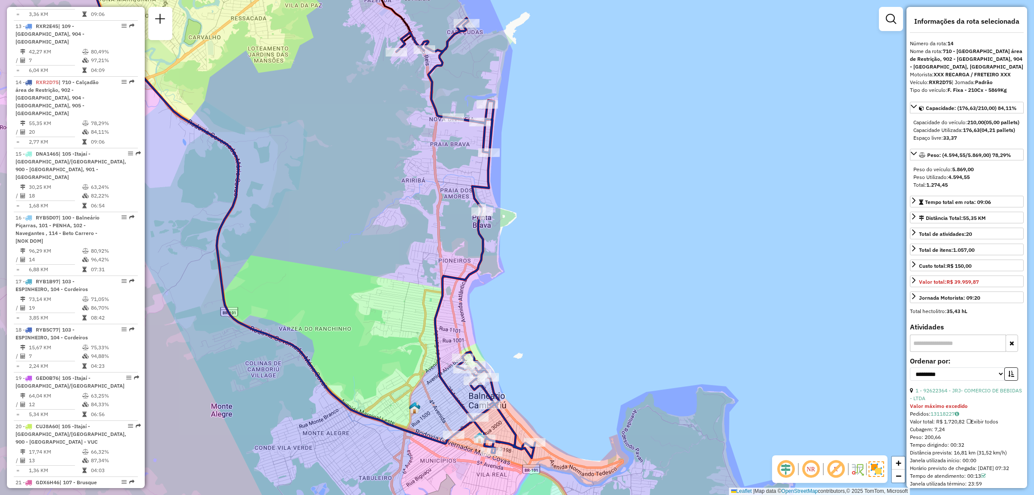
drag, startPoint x: 378, startPoint y: 212, endPoint x: 384, endPoint y: 226, distance: 15.5
click at [384, 226] on div "Janela de atendimento Grade de atendimento Capacidade Transportadoras Veículos …" at bounding box center [517, 247] width 1034 height 495
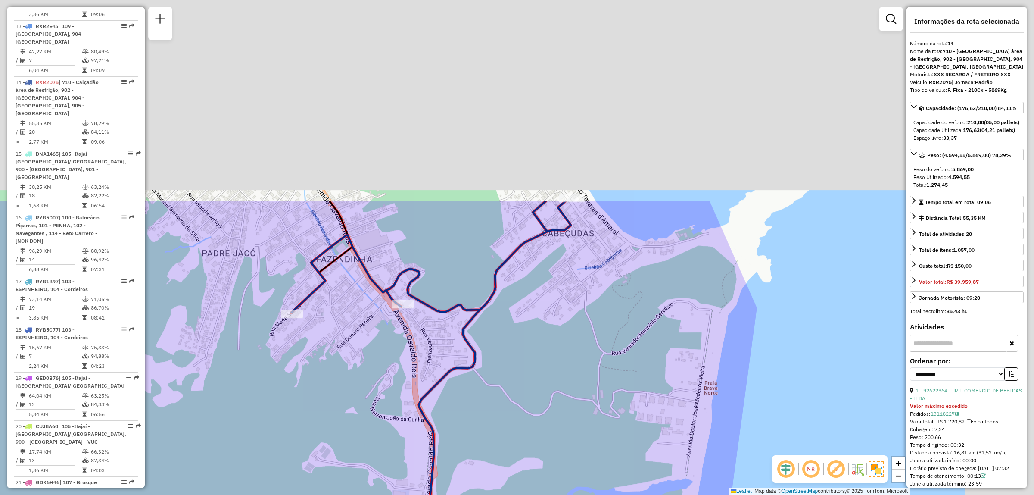
drag, startPoint x: 396, startPoint y: 130, endPoint x: 249, endPoint y: 381, distance: 290.9
click at [249, 381] on div "Janela de atendimento Grade de atendimento Capacidade Transportadoras Veículos …" at bounding box center [517, 247] width 1034 height 495
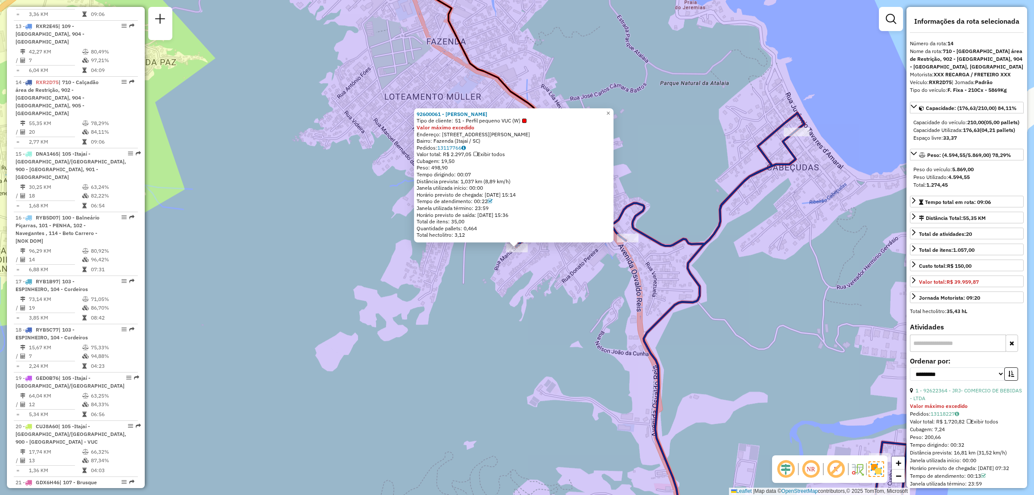
click at [284, 317] on div "92600061 - [PERSON_NAME] Tipo de cliente: 51 - Perfil pequeno VUC (W) Valor máx…" at bounding box center [517, 247] width 1034 height 495
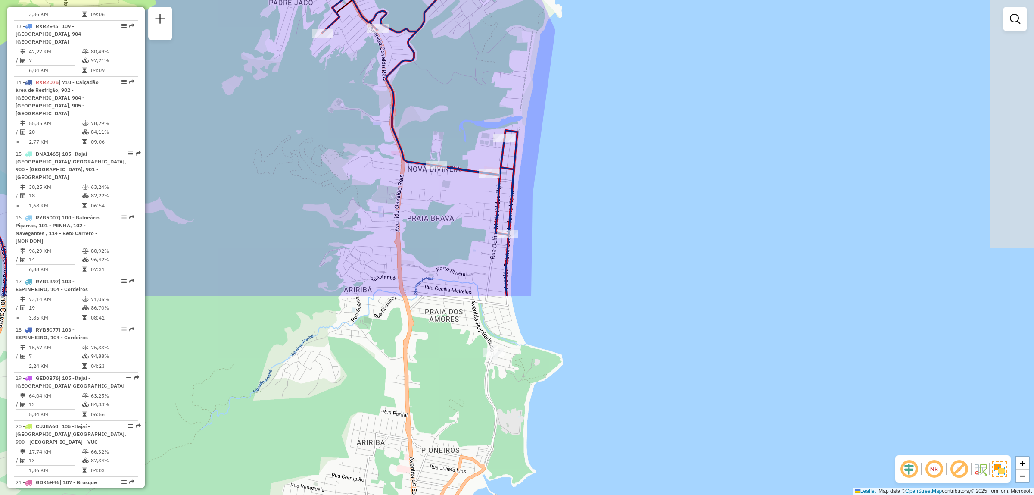
drag, startPoint x: 386, startPoint y: 399, endPoint x: 309, endPoint y: 150, distance: 260.9
click at [309, 150] on div "Janela de atendimento Grade de atendimento Capacidade Transportadoras Veículos …" at bounding box center [517, 247] width 1034 height 495
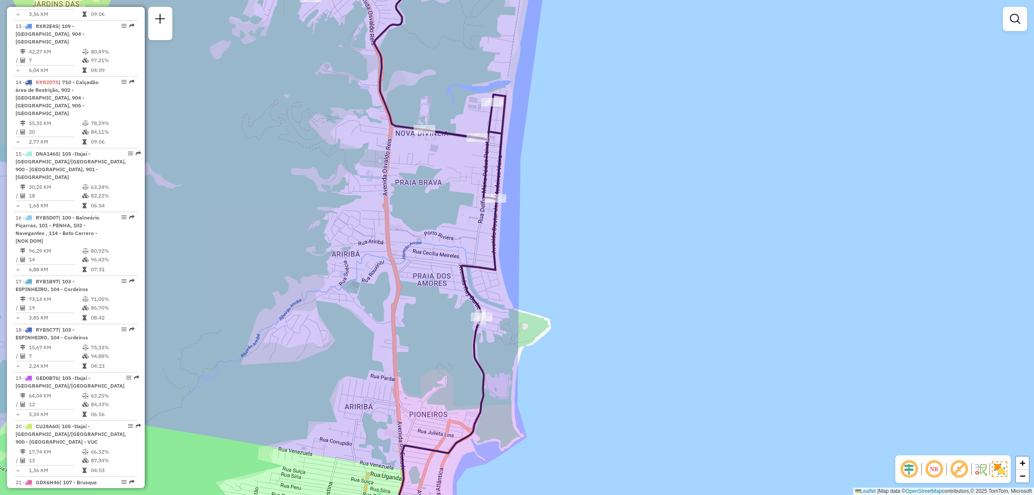
drag, startPoint x: 395, startPoint y: 319, endPoint x: 386, endPoint y: 287, distance: 33.9
click at [385, 286] on div "Janela de atendimento Grade de atendimento Capacidade Transportadoras Veículos …" at bounding box center [517, 247] width 1034 height 495
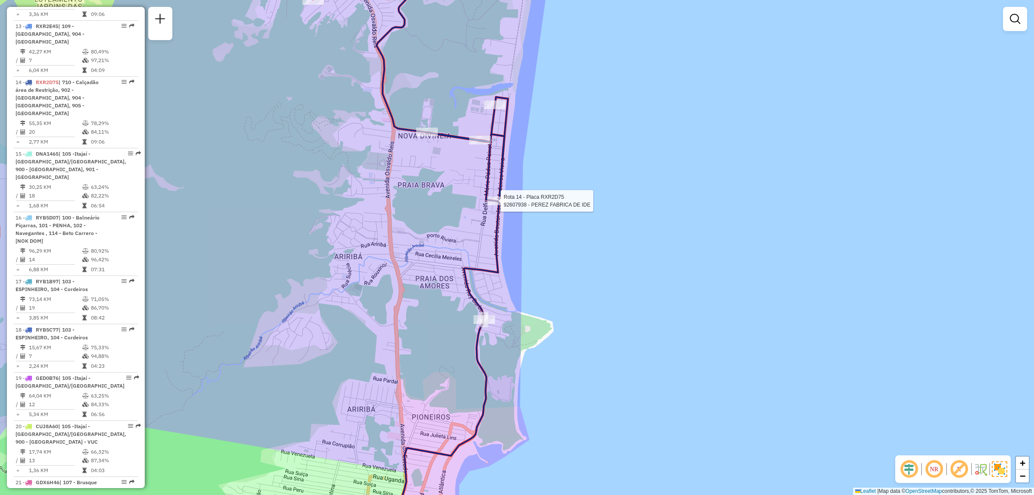
select select "**********"
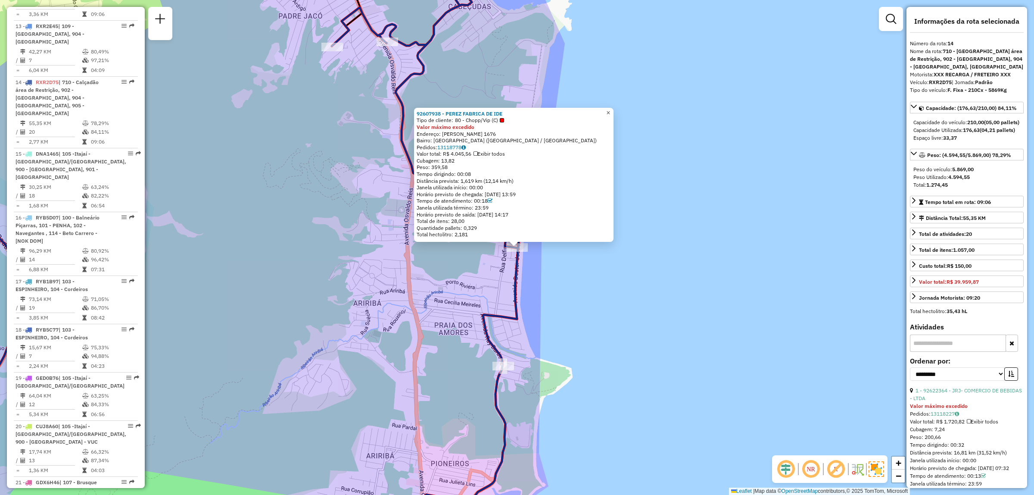
click at [610, 114] on link "×" at bounding box center [608, 113] width 10 height 10
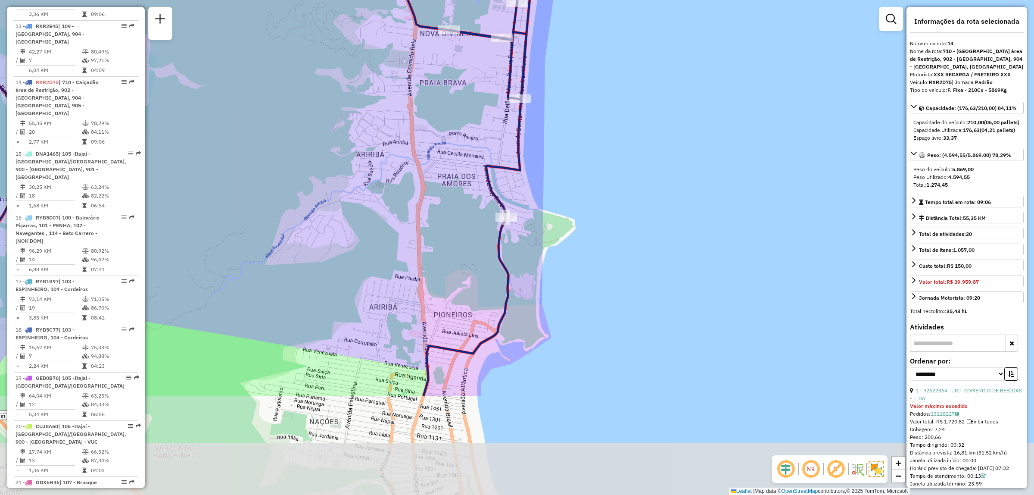
drag, startPoint x: 457, startPoint y: 356, endPoint x: 463, endPoint y: 175, distance: 180.7
click at [463, 175] on div "Janela de atendimento Grade de atendimento Capacidade Transportadoras Veículos …" at bounding box center [517, 247] width 1034 height 495
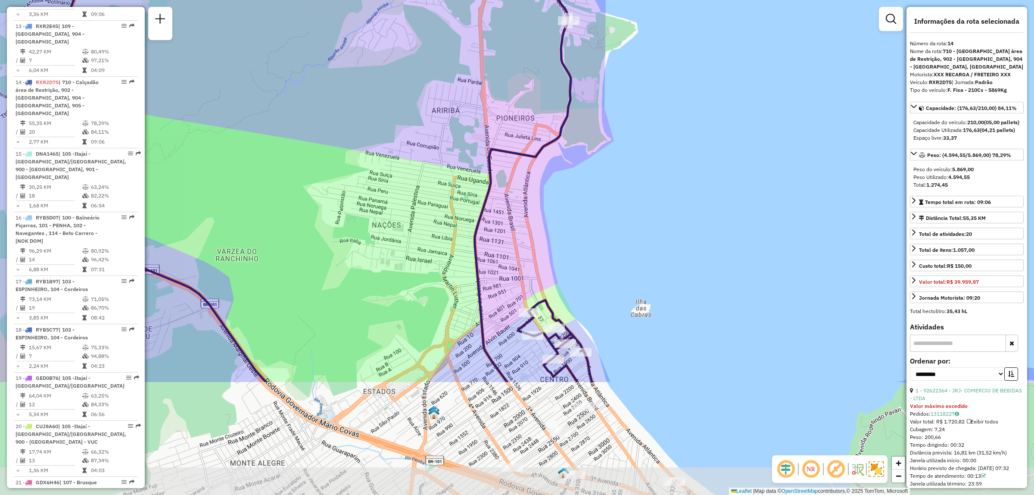
drag, startPoint x: 418, startPoint y: 305, endPoint x: 476, endPoint y: 142, distance: 173.0
click at [476, 142] on div "Janela de atendimento Grade de atendimento Capacidade Transportadoras Veículos …" at bounding box center [517, 247] width 1034 height 495
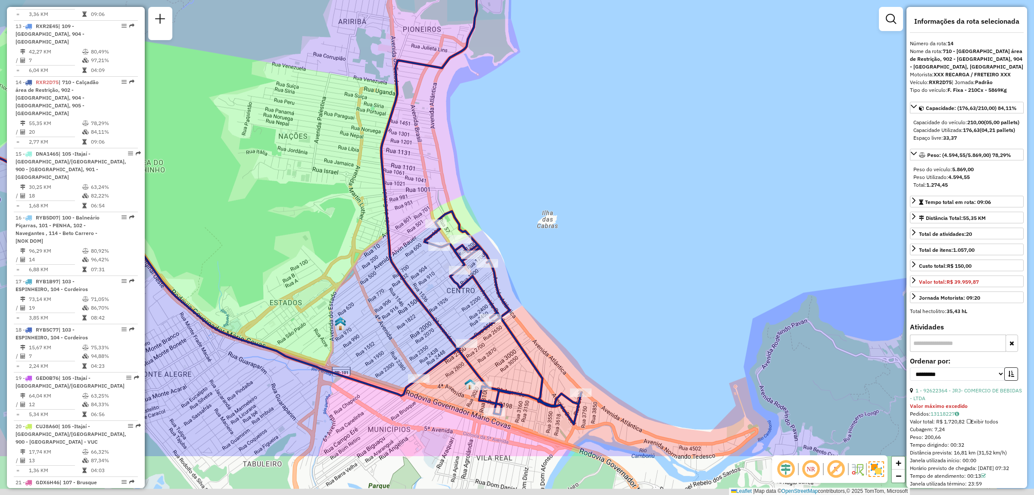
drag, startPoint x: 401, startPoint y: 356, endPoint x: 307, endPoint y: 267, distance: 129.0
click at [307, 267] on div "Janela de atendimento Grade de atendimento Capacidade Transportadoras Veículos …" at bounding box center [517, 247] width 1034 height 495
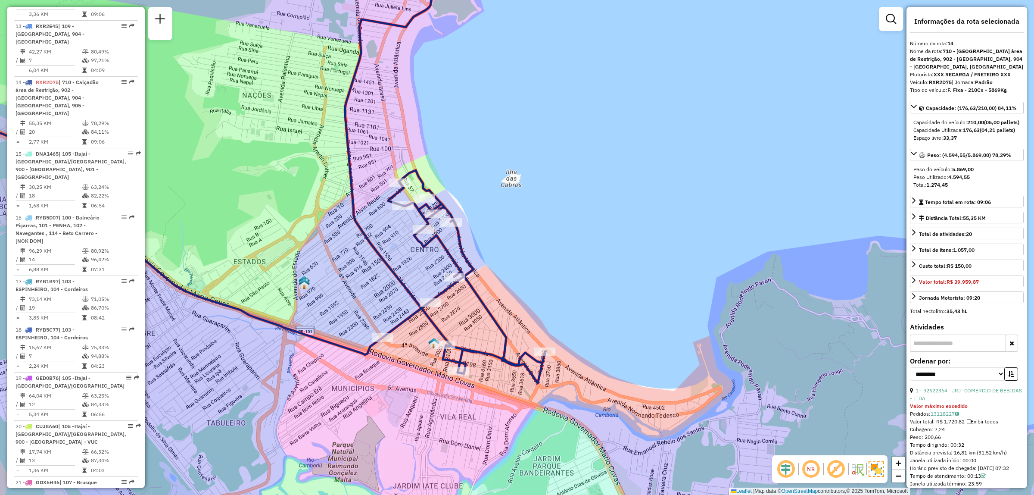
drag, startPoint x: 369, startPoint y: 316, endPoint x: 332, endPoint y: 275, distance: 54.7
click at [332, 275] on div "Janela de atendimento Grade de atendimento Capacidade Transportadoras Veículos …" at bounding box center [517, 247] width 1034 height 495
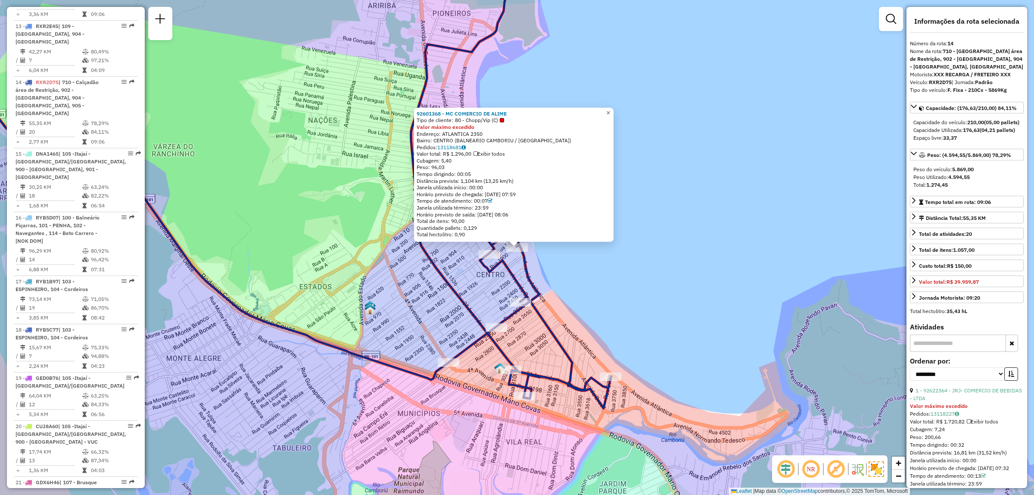
click at [610, 109] on span "×" at bounding box center [608, 112] width 4 height 7
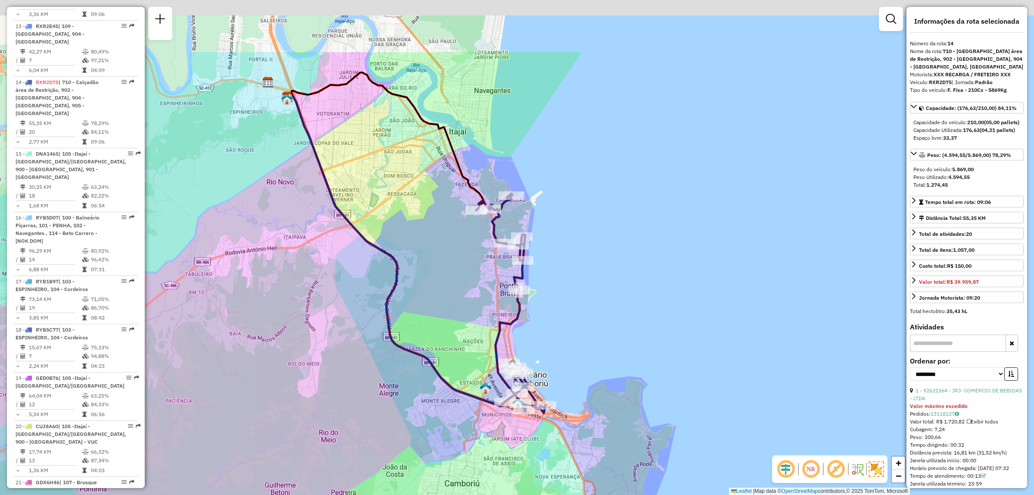
drag, startPoint x: 429, startPoint y: 213, endPoint x: 442, endPoint y: 326, distance: 113.2
click at [442, 326] on div "Janela de atendimento Grade de atendimento Capacidade Transportadoras Veículos …" at bounding box center [517, 247] width 1034 height 495
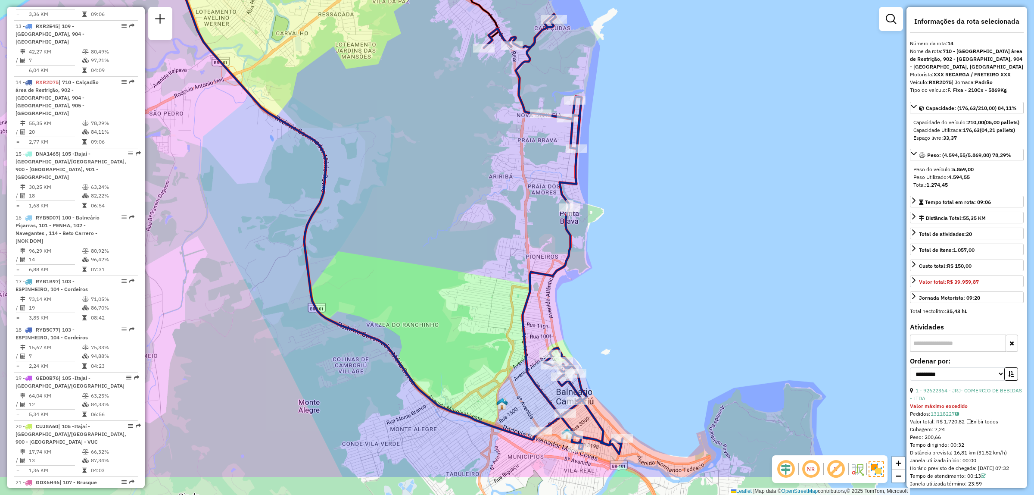
drag, startPoint x: 447, startPoint y: 330, endPoint x: 419, endPoint y: 262, distance: 73.3
click at [419, 262] on div "Janela de atendimento Grade de atendimento Capacidade Transportadoras Veículos …" at bounding box center [517, 247] width 1034 height 495
